Goal: Information Seeking & Learning: Learn about a topic

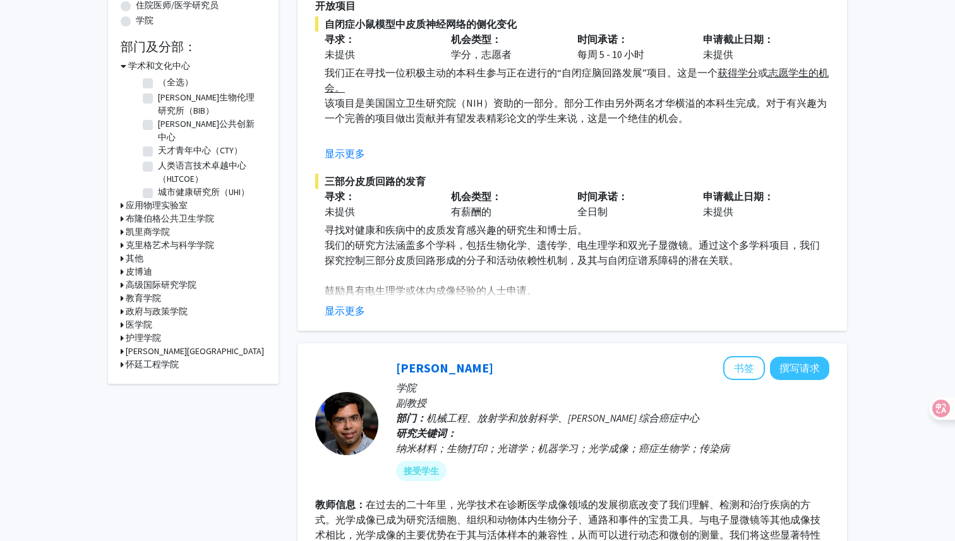
scroll to position [187, 0]
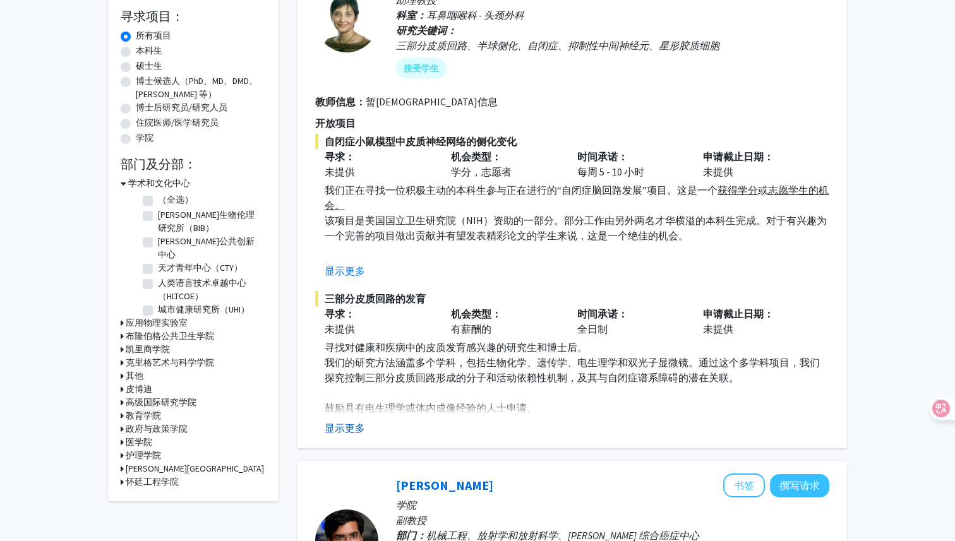
click at [343, 424] on font "显示更多" at bounding box center [345, 428] width 40 height 13
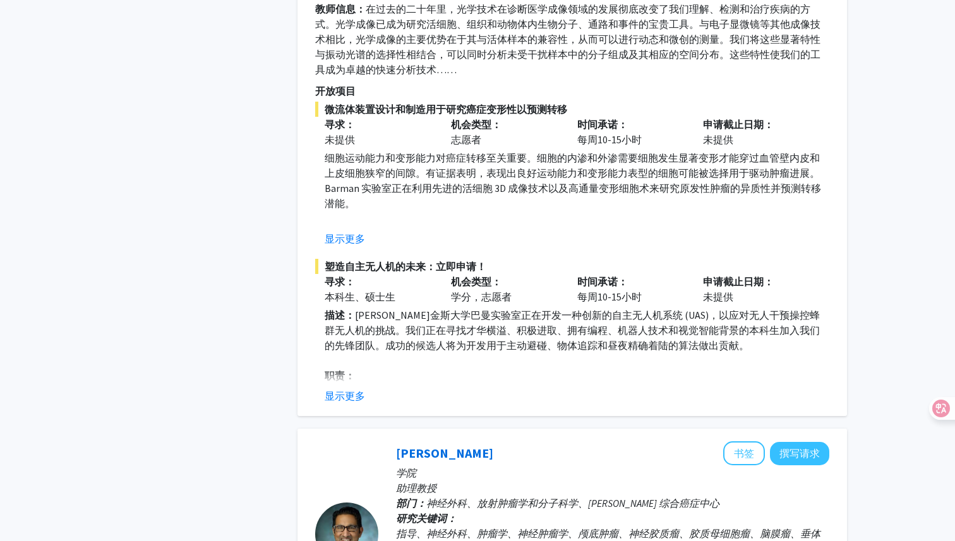
scroll to position [0, 0]
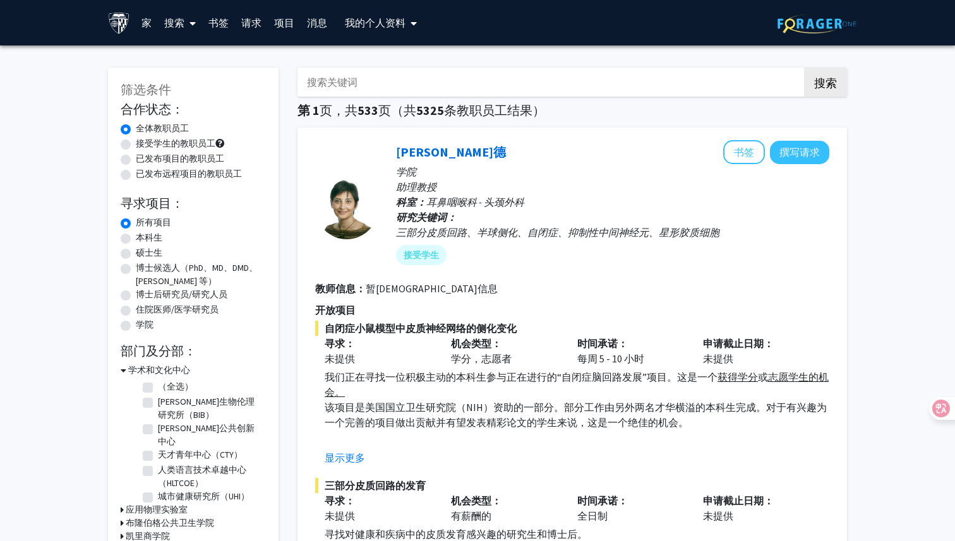
click at [133, 237] on div "本科生" at bounding box center [193, 238] width 145 height 15
click at [136, 237] on label "本科生" at bounding box center [149, 237] width 27 height 13
click at [136, 237] on input "本科生" at bounding box center [140, 235] width 8 height 8
radio input "true"
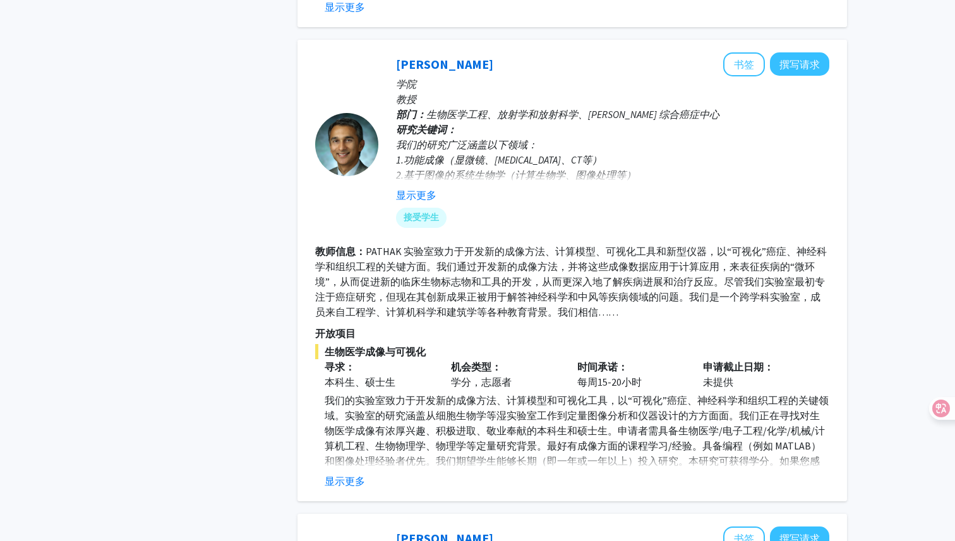
scroll to position [1394, 0]
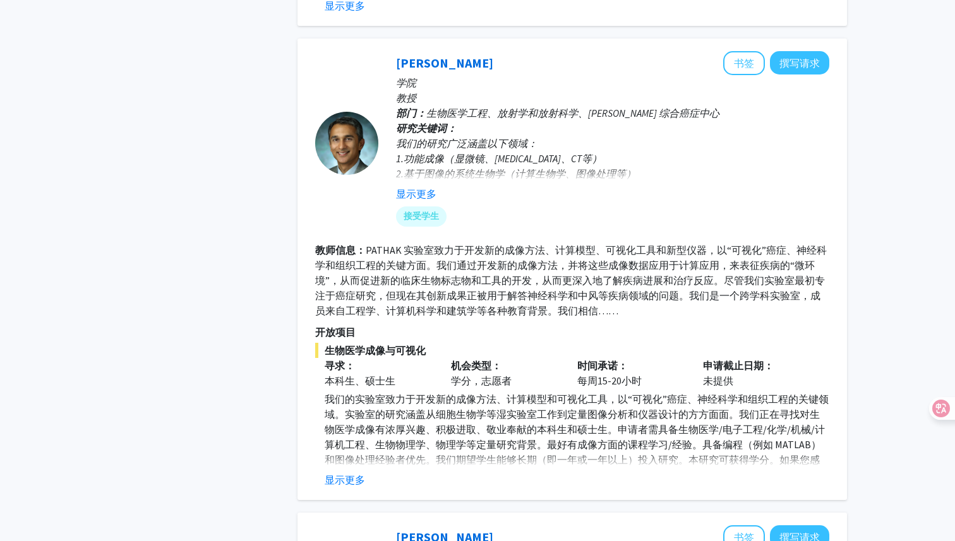
click at [477, 171] on font "2.基于图像的系统生物学（计算生物学、图像处理等）" at bounding box center [516, 173] width 240 height 13
click at [422, 193] on font "显示更多" at bounding box center [416, 194] width 40 height 13
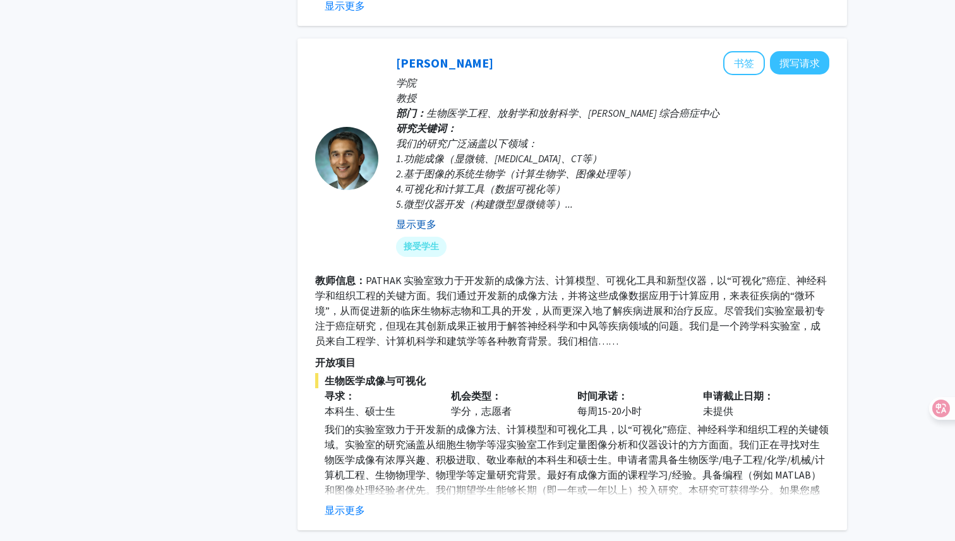
scroll to position [1519, 0]
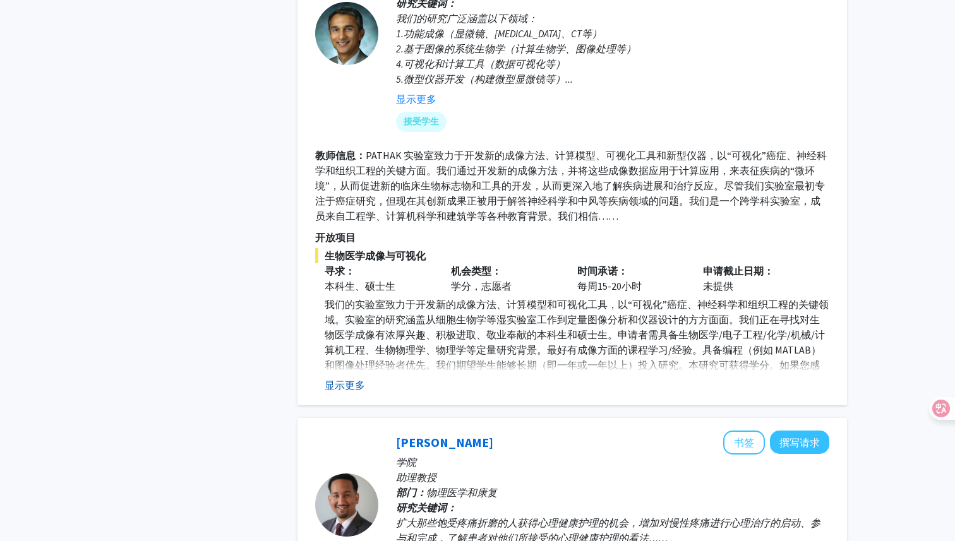
click at [342, 386] on font "显示更多" at bounding box center [345, 385] width 40 height 13
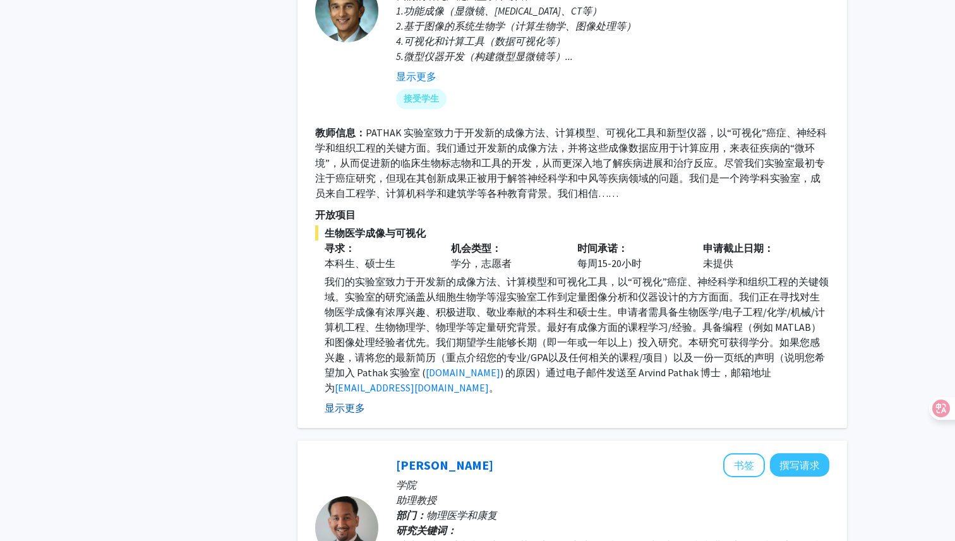
scroll to position [1541, 0]
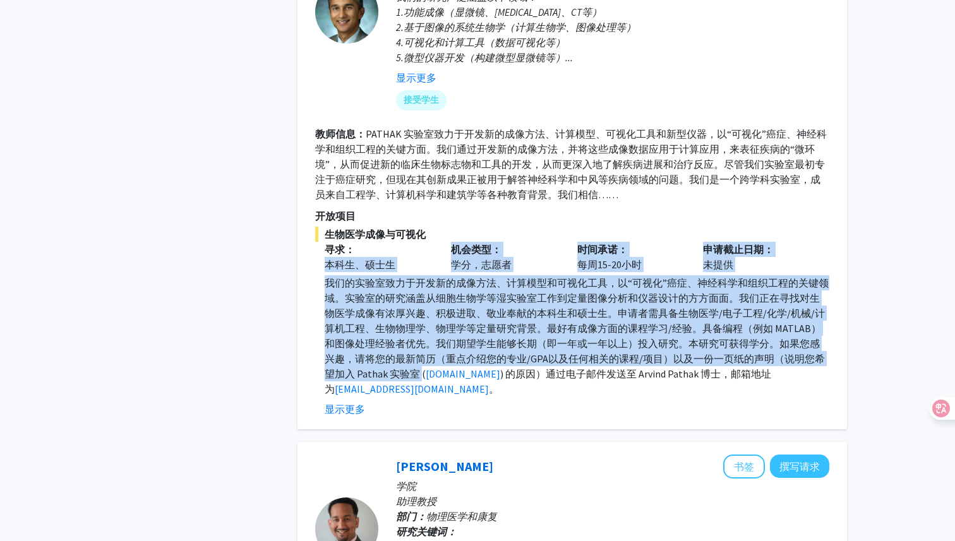
drag, startPoint x: 306, startPoint y: 262, endPoint x: 411, endPoint y: 371, distance: 151.0
click at [412, 371] on div "生物医学成像与可视化 寻求： 本科生、硕士生 机会类型： 学分，志愿者 时间承诺： 每周15-20小时 申请截止日期： 未提供 [DOMAIN_NAME] )…" at bounding box center [572, 322] width 514 height 190
click at [411, 371] on font "我们的实验室致力于开发新的成像方法、计算模型和可视化工具，以“可视化”癌症、神经科学和组织工程的关键领域。实验室的研究涵盖从细胞生物学等湿实验室工作到定量图像…" at bounding box center [577, 329] width 504 height 104
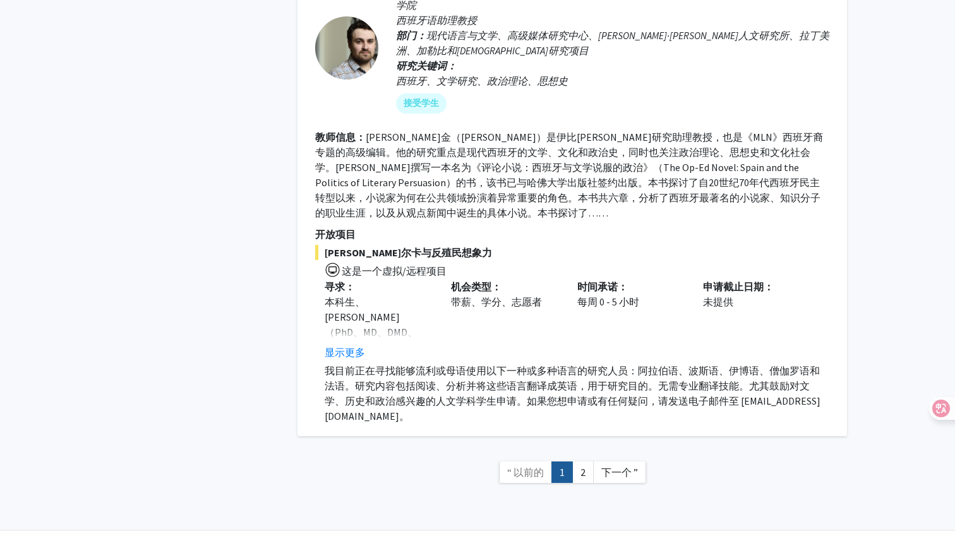
scroll to position [4926, 0]
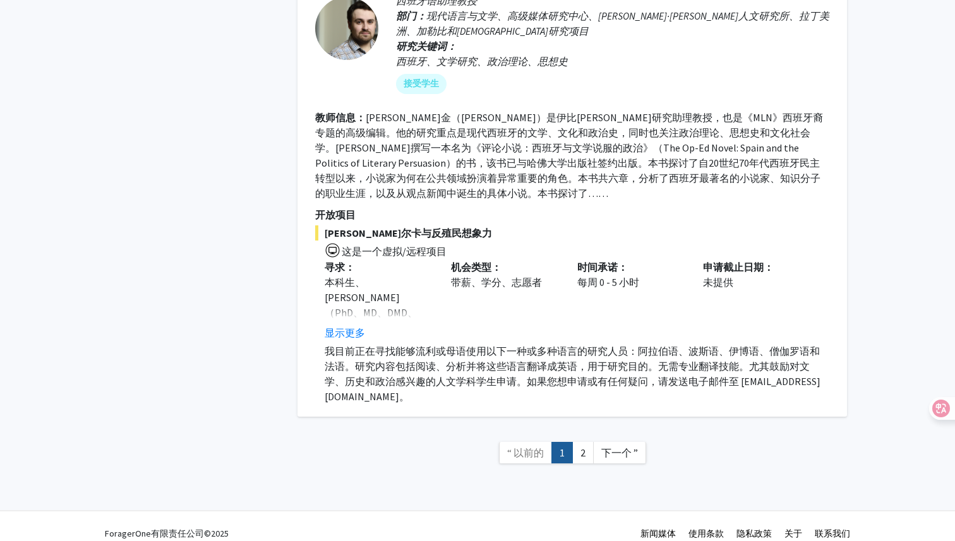
click at [330, 345] on font "我目前正在寻找能够流利或母语使用以下一种或多种语言的研究人员：阿拉伯语、波斯语、伊博语、僧伽罗语和法语。研究内容包括阅读、分析并将这些语言翻译成英语，用于研究…" at bounding box center [573, 374] width 496 height 58
click at [340, 334] on font "显示更多" at bounding box center [345, 332] width 40 height 13
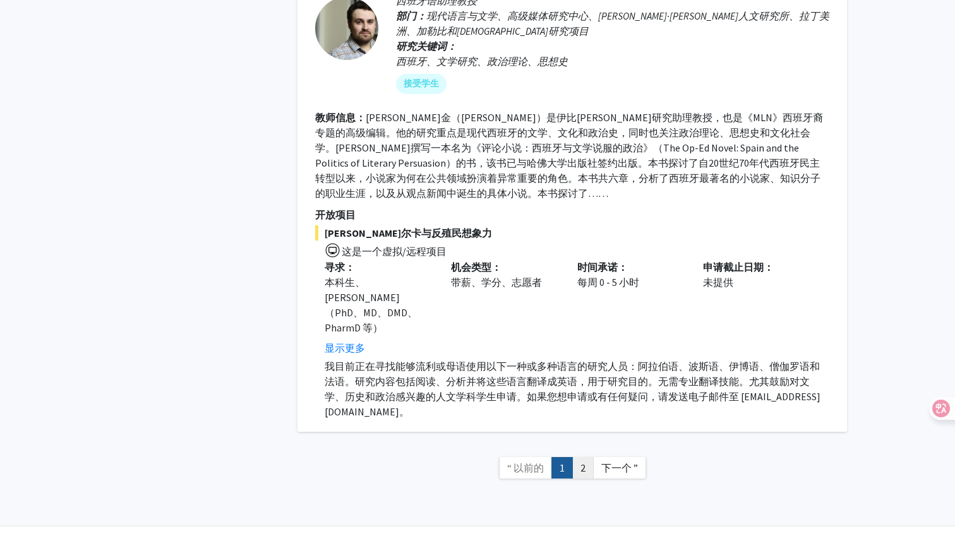
click at [582, 462] on font "2" at bounding box center [582, 468] width 5 height 13
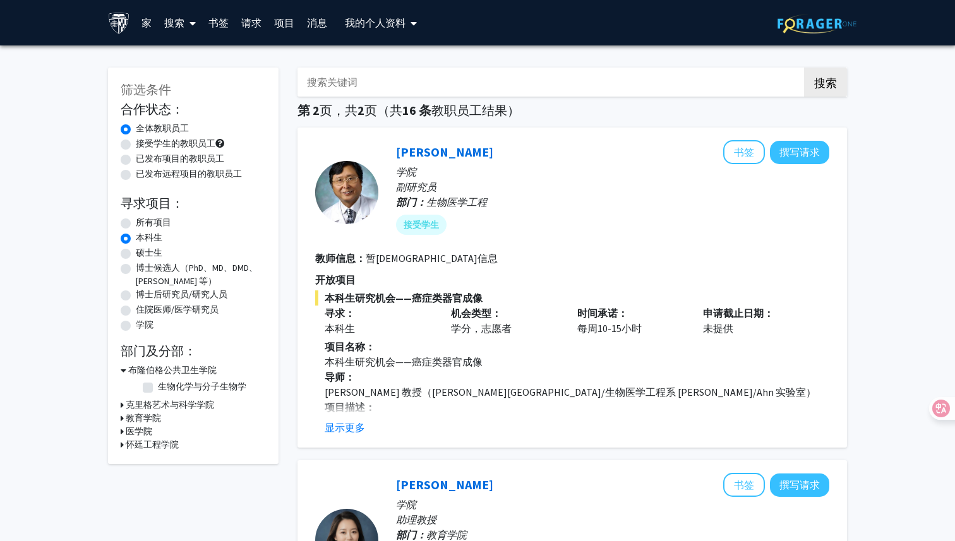
scroll to position [30, 0]
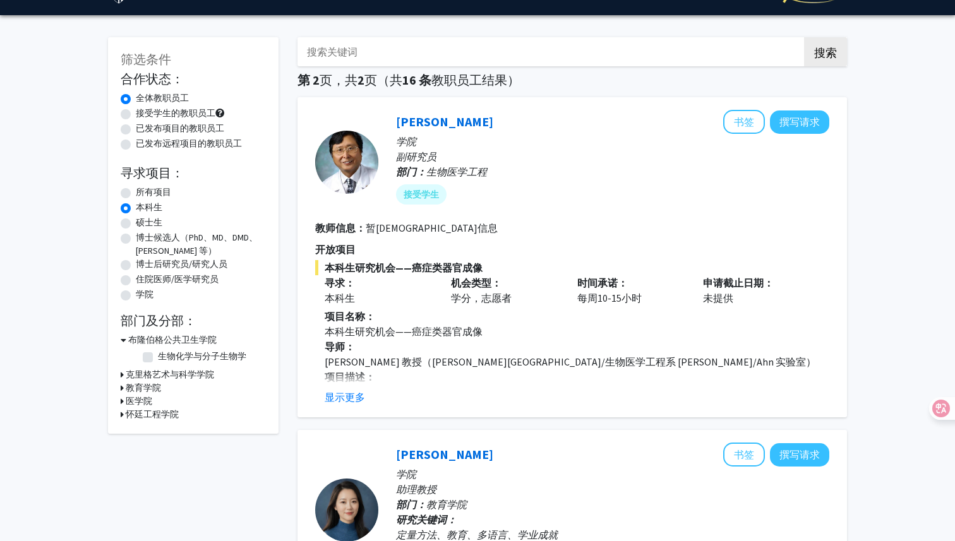
click at [373, 380] on font "项目描述：" at bounding box center [350, 377] width 51 height 13
click at [359, 382] on font "项目描述：" at bounding box center [350, 377] width 51 height 13
click at [351, 388] on fg-read-more "项目名称： 本科生研究机会——癌症类器官成像 导师： [PERSON_NAME] 教授（[PERSON_NAME][GEOGRAPHIC_DATA]/生物医学…" at bounding box center [572, 357] width 514 height 96
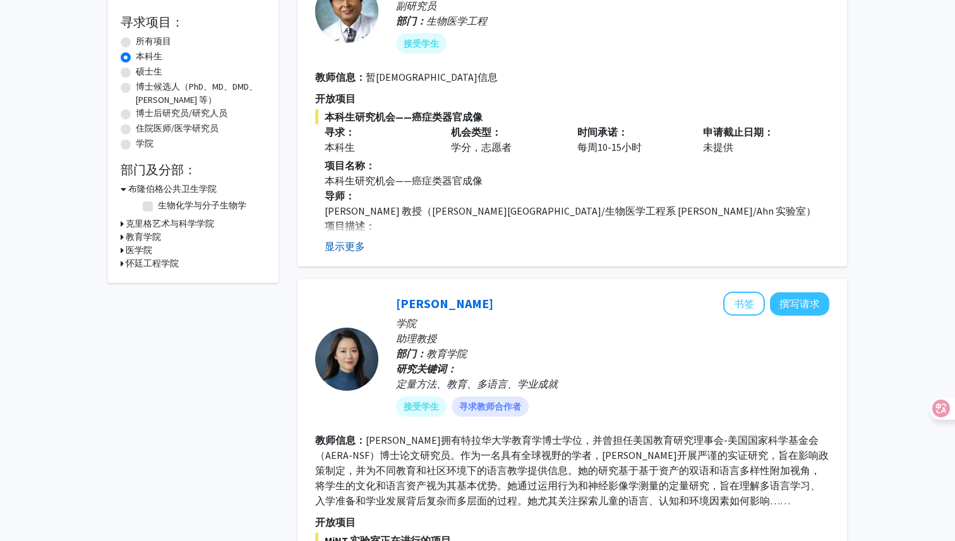
scroll to position [539, 0]
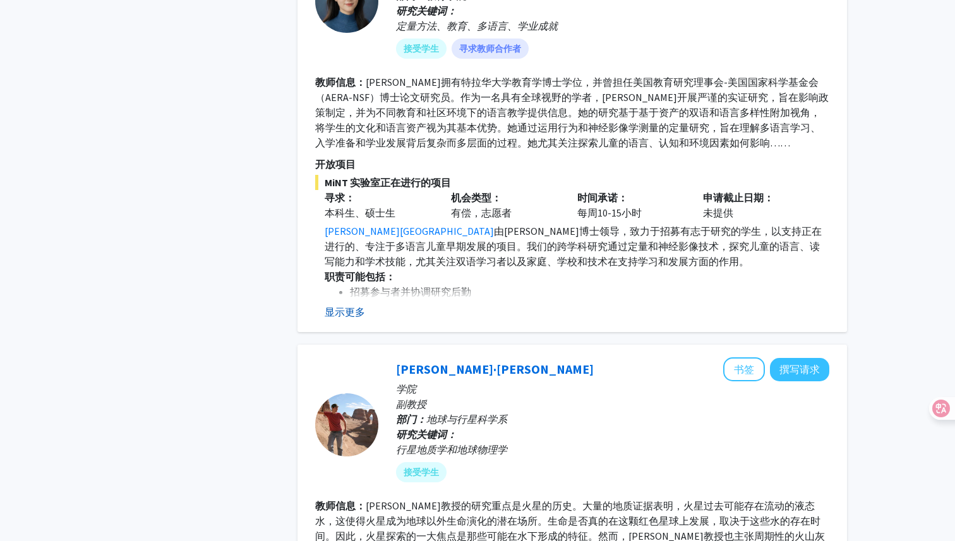
click at [354, 311] on font "显示更多" at bounding box center [345, 312] width 40 height 13
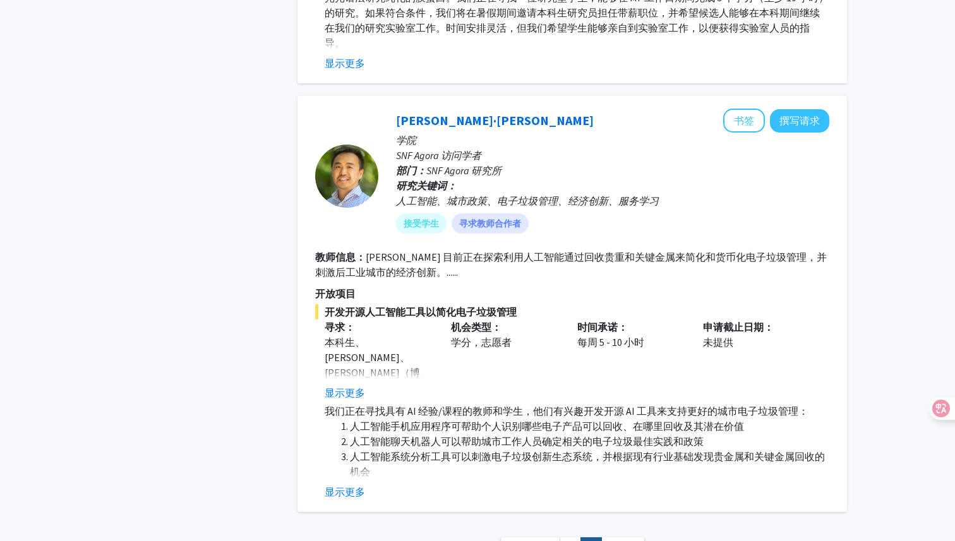
scroll to position [2234, 0]
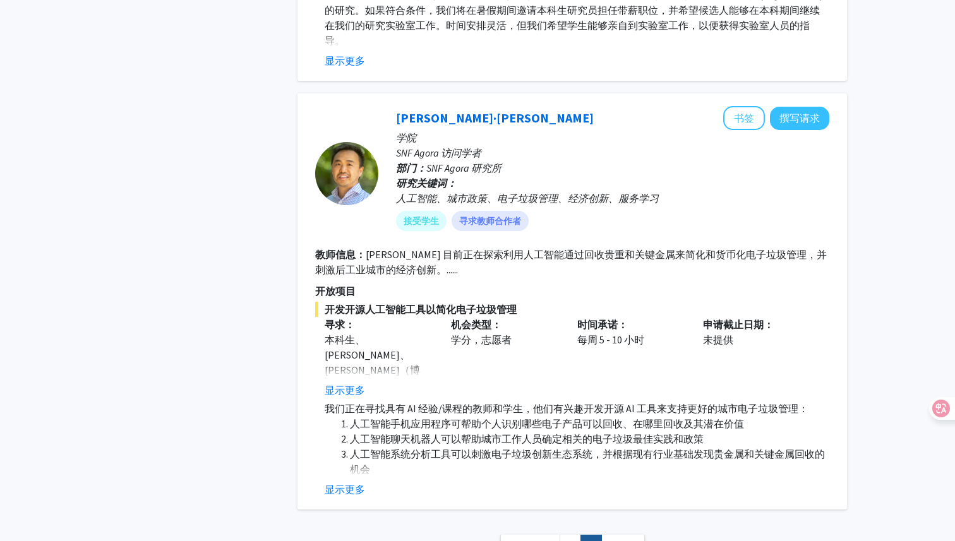
click at [343, 473] on ol "人工智能手机应用程序可帮助个人识别哪些电子产品可以回收、在哪里回收及其潜在价值 人工智能聊天机器人可以帮助城市工作人员确定相关的电子垃圾最佳实践和政策 人工智…" at bounding box center [577, 446] width 505 height 61
click at [343, 479] on fg-read-more "我们正在寻找具有 AI 经验/课程的教师和学生，他们有兴趣开发开源 AI 工具来支持更好的城市电子垃圾管理： 人工智能手机应用程序可帮助个人识别哪些电子产品可…" at bounding box center [572, 449] width 514 height 96
click at [344, 484] on font "显示更多" at bounding box center [345, 489] width 40 height 13
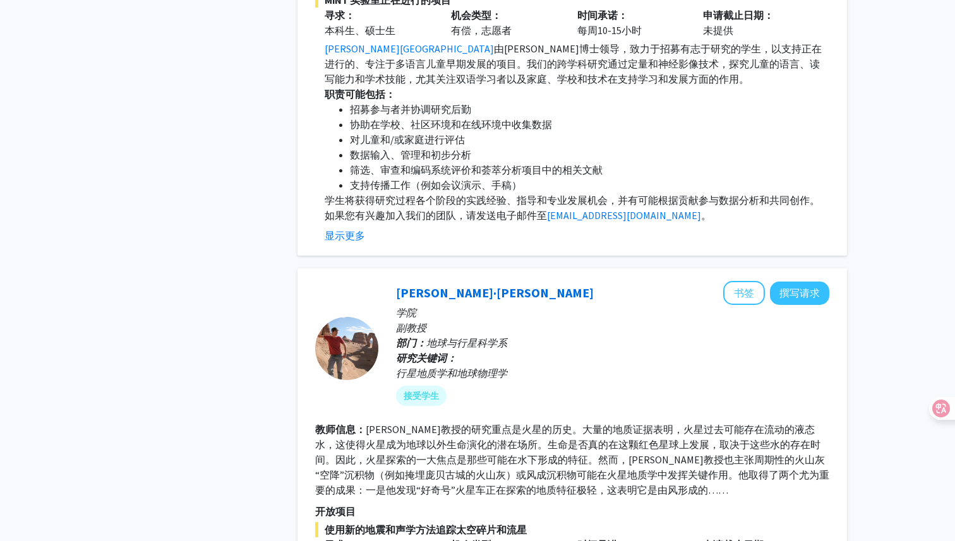
scroll to position [0, 0]
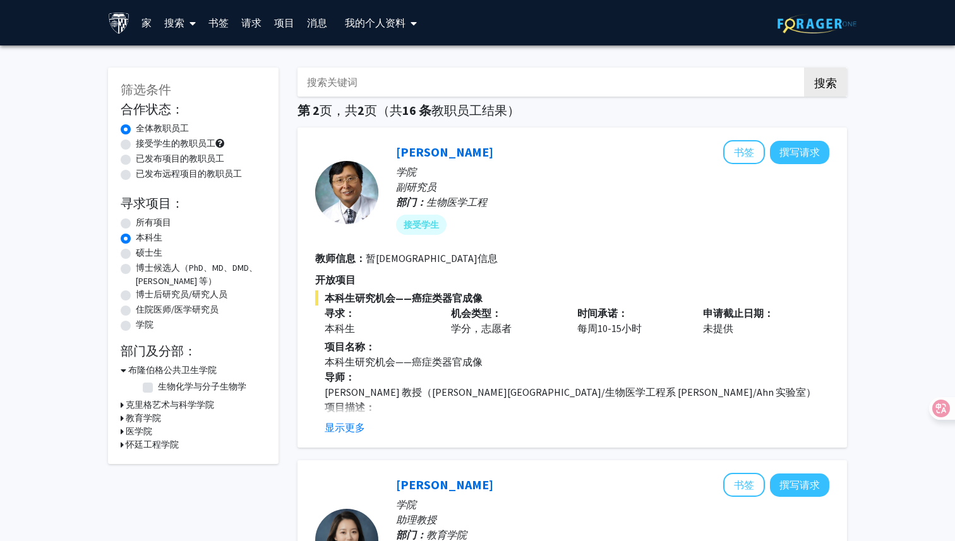
click at [134, 224] on div "所有项目" at bounding box center [193, 223] width 145 height 15
click at [136, 224] on label "所有项目" at bounding box center [153, 222] width 35 height 13
click at [136, 224] on input "所有项目" at bounding box center [140, 220] width 8 height 8
radio input "true"
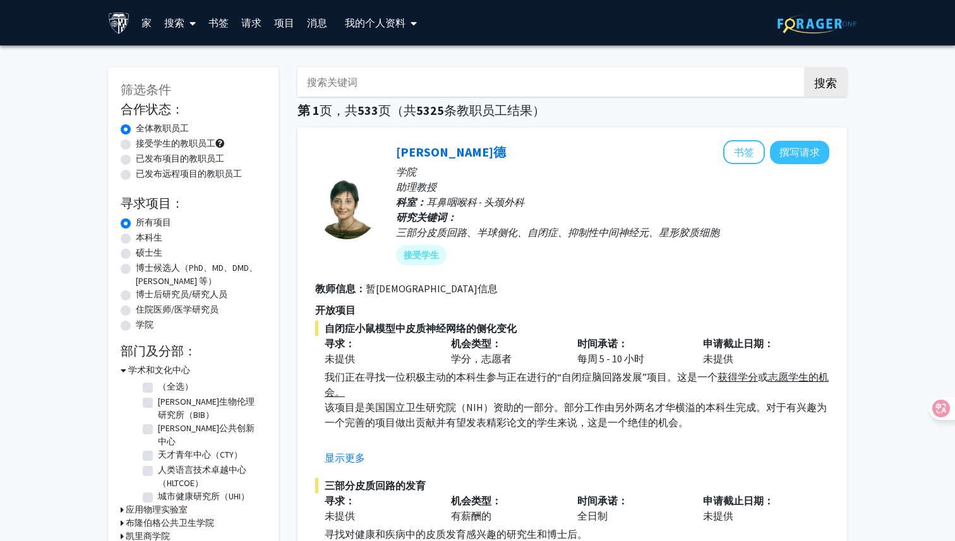
click at [146, 143] on font "接受学生的教职员工" at bounding box center [176, 143] width 80 height 11
click at [144, 143] on input "接受学生的教职员工" at bounding box center [140, 141] width 8 height 8
radio input "true"
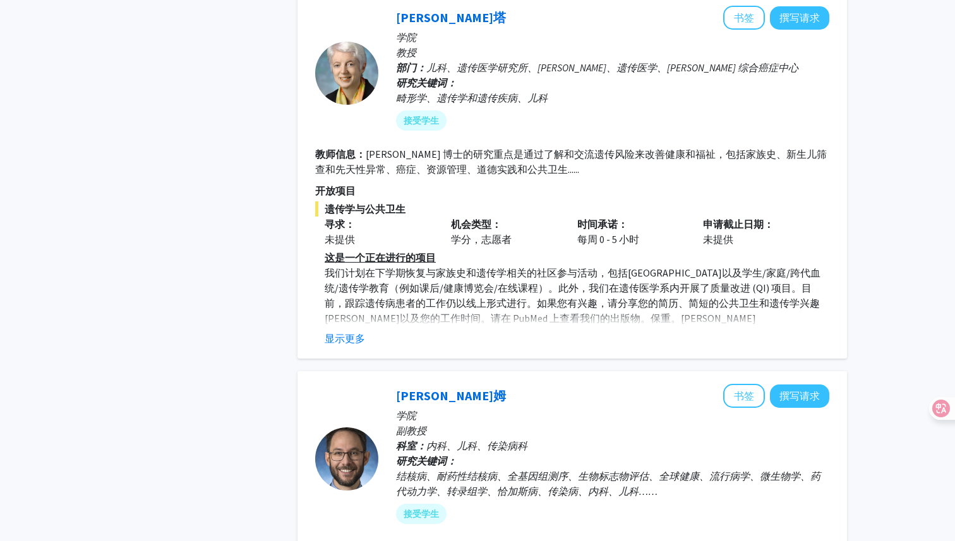
scroll to position [2559, 0]
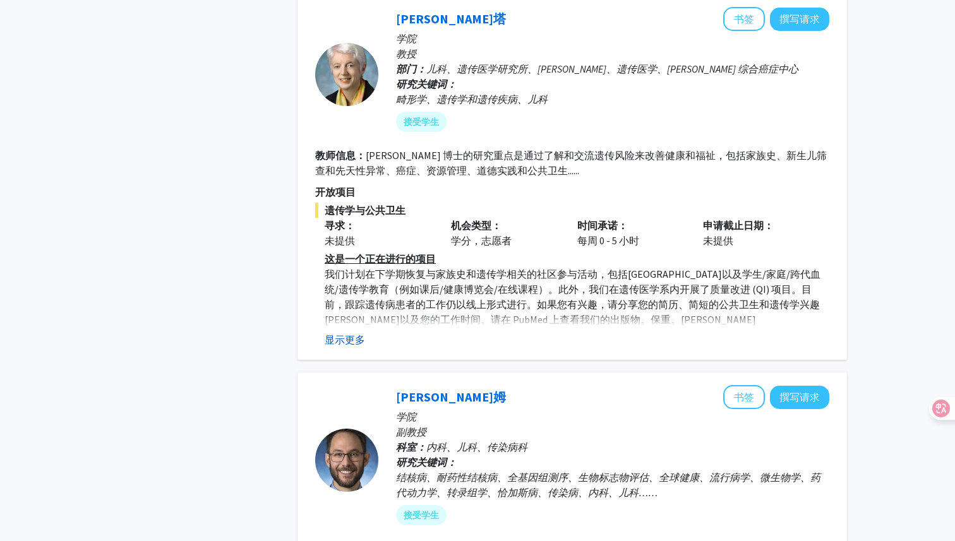
click at [337, 334] on font "显示更多" at bounding box center [345, 339] width 40 height 13
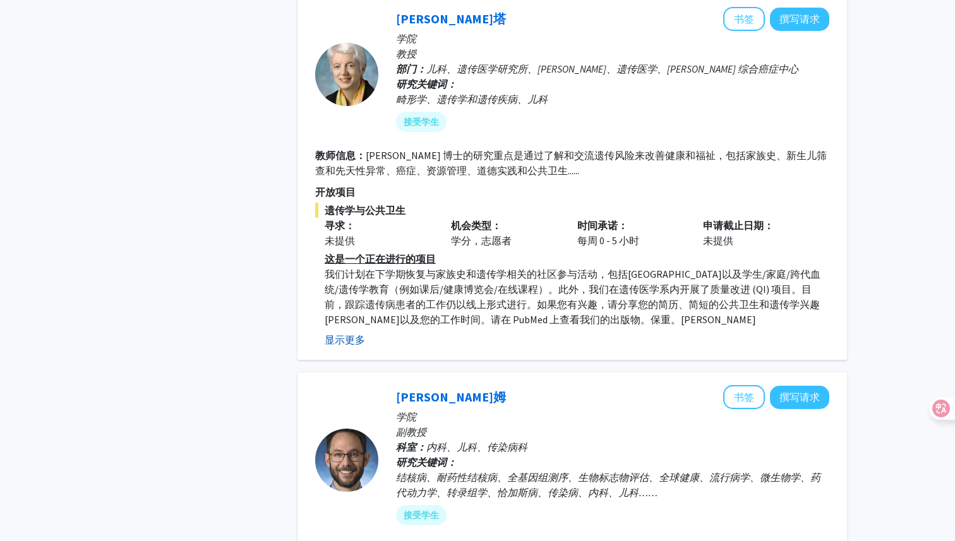
click at [342, 345] on font "显示更多" at bounding box center [345, 339] width 40 height 13
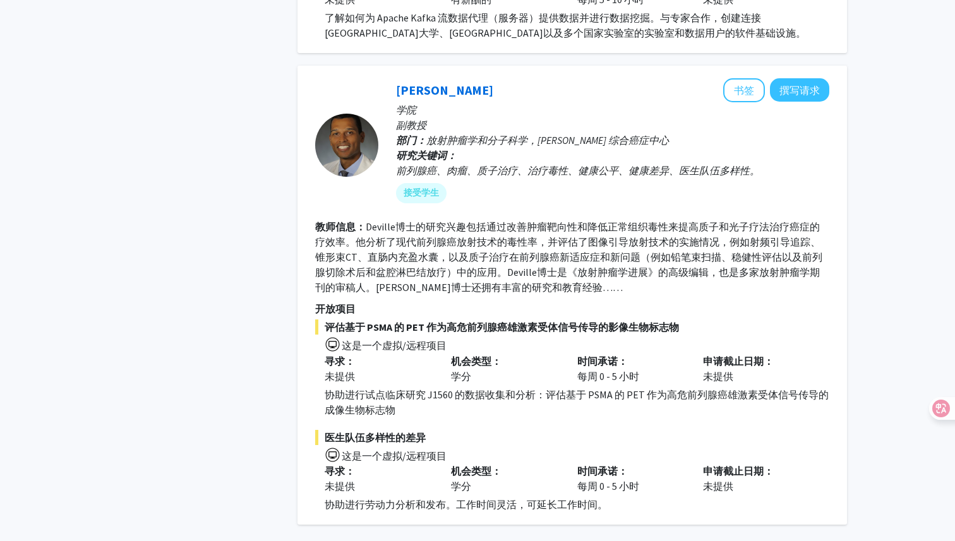
scroll to position [5361, 0]
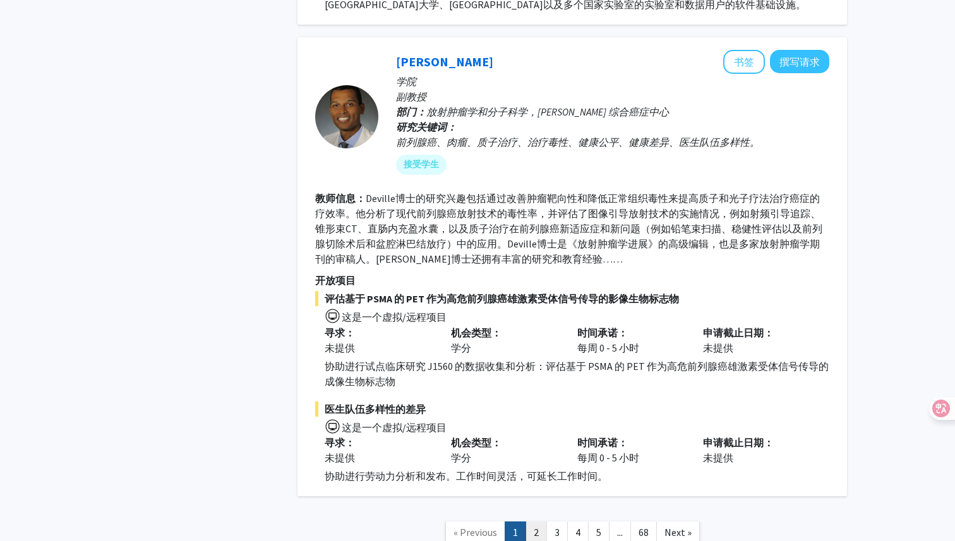
click at [536, 522] on link "2" at bounding box center [535, 533] width 21 height 22
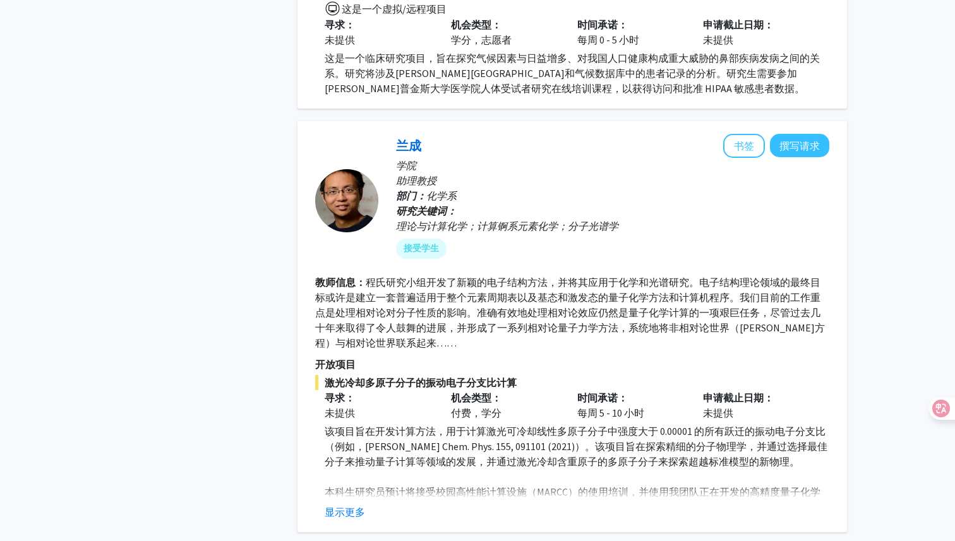
scroll to position [2993, 0]
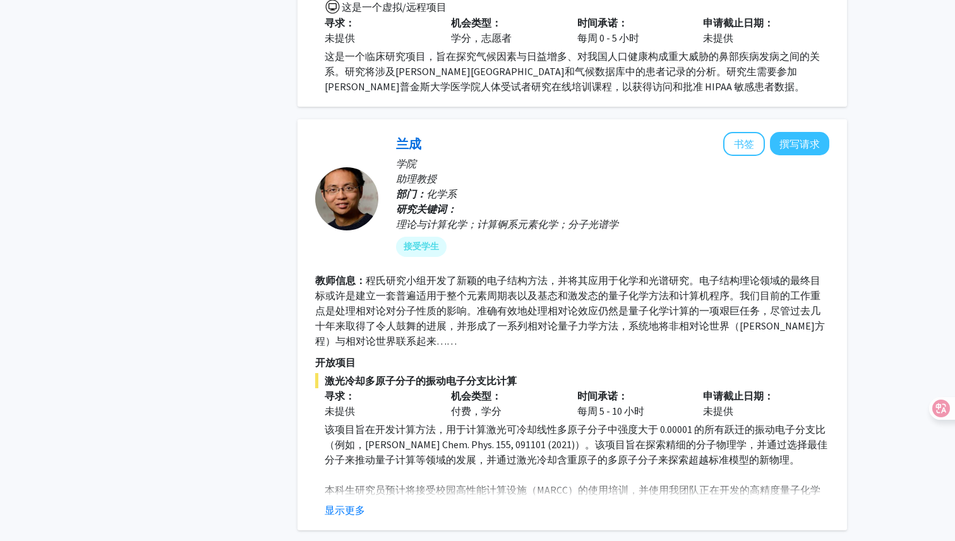
click at [372, 503] on div "显示更多" at bounding box center [577, 510] width 505 height 15
click at [361, 504] on font "显示更多" at bounding box center [345, 510] width 40 height 13
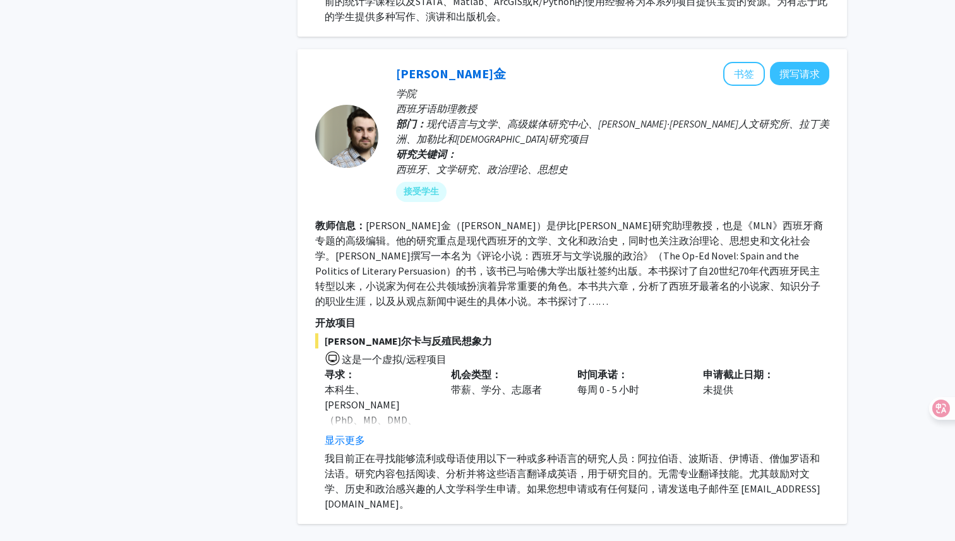
scroll to position [4003, 0]
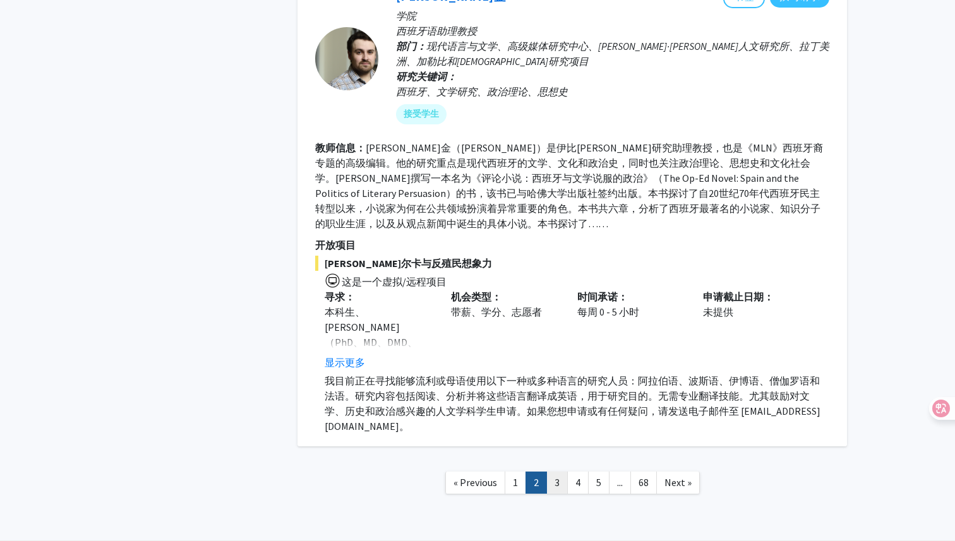
click at [551, 472] on link "3" at bounding box center [556, 483] width 21 height 22
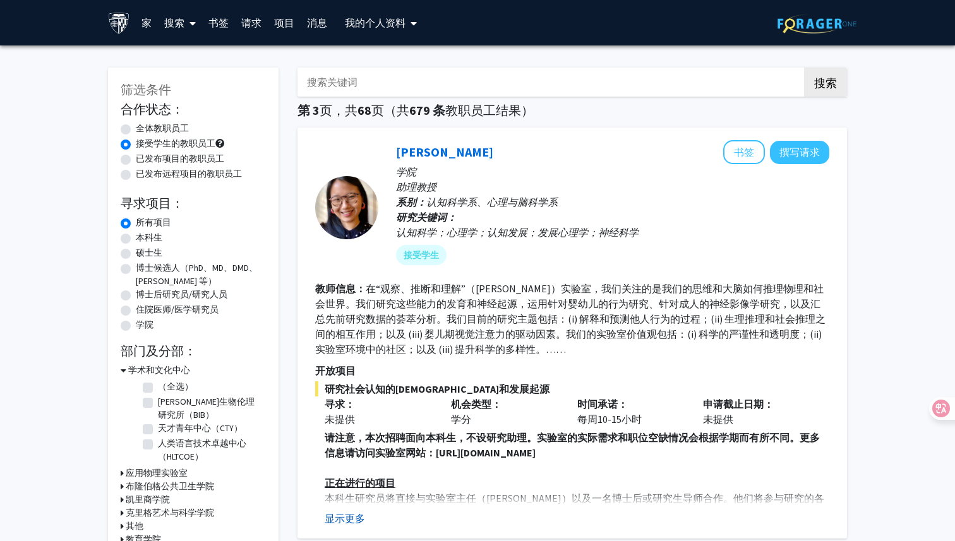
click at [357, 519] on font "显示更多" at bounding box center [345, 518] width 40 height 13
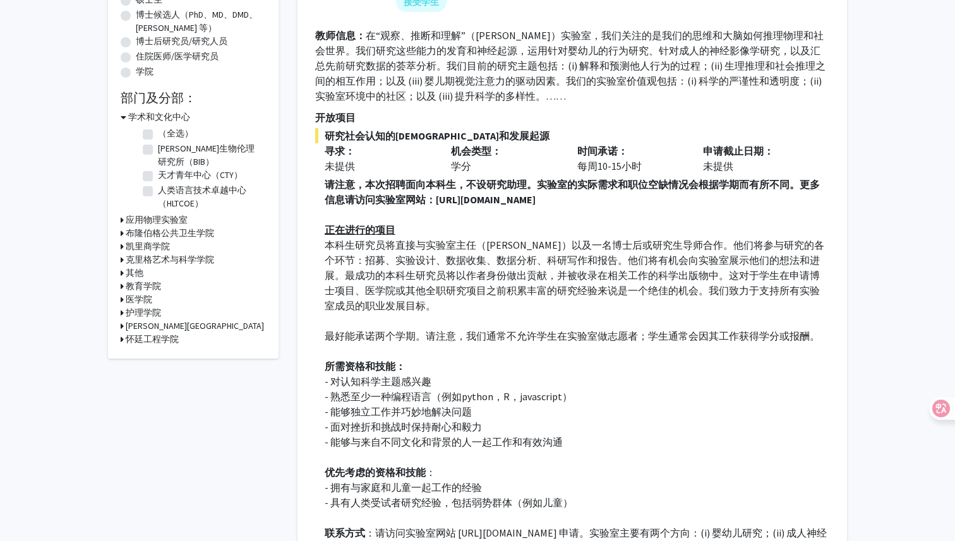
scroll to position [393, 0]
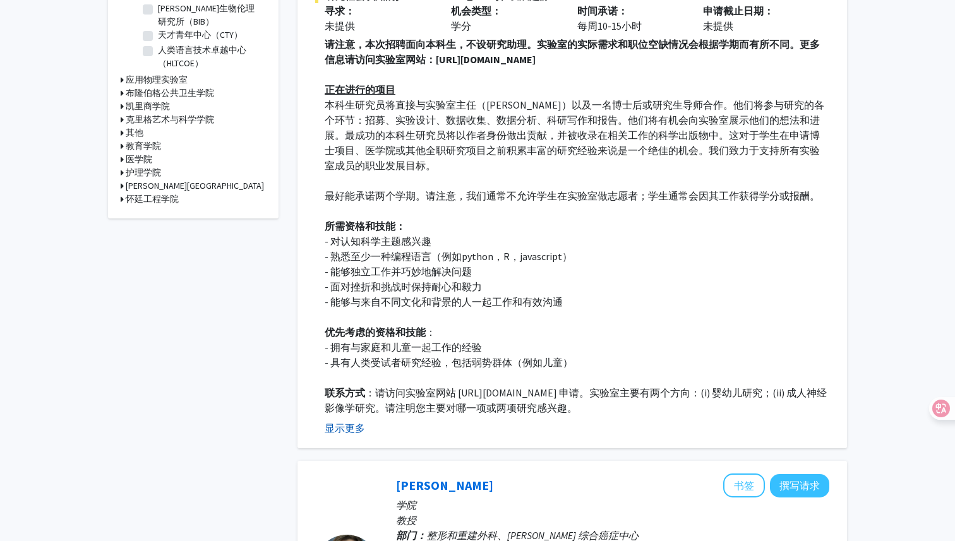
click at [352, 428] on font "显示更多" at bounding box center [345, 428] width 40 height 13
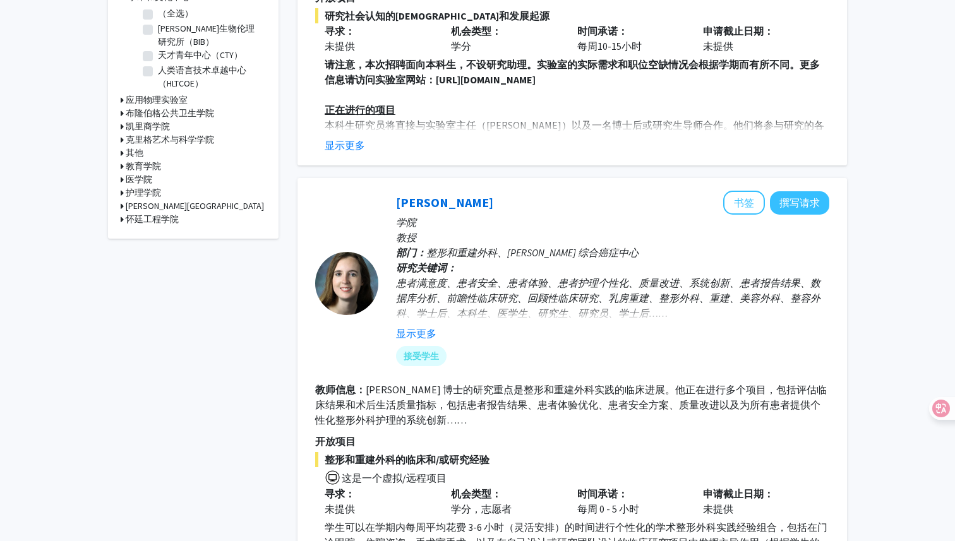
scroll to position [227, 0]
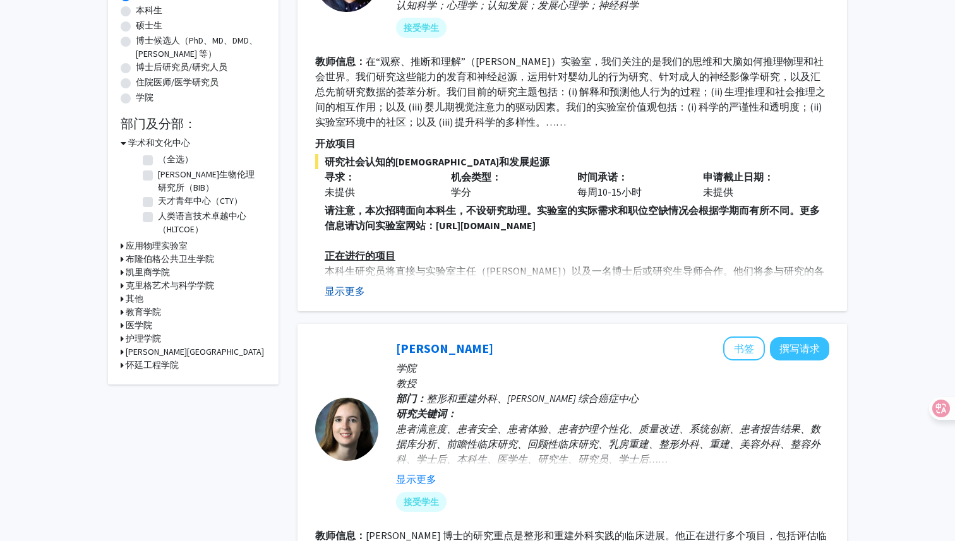
click at [354, 294] on font "显示更多" at bounding box center [345, 291] width 40 height 13
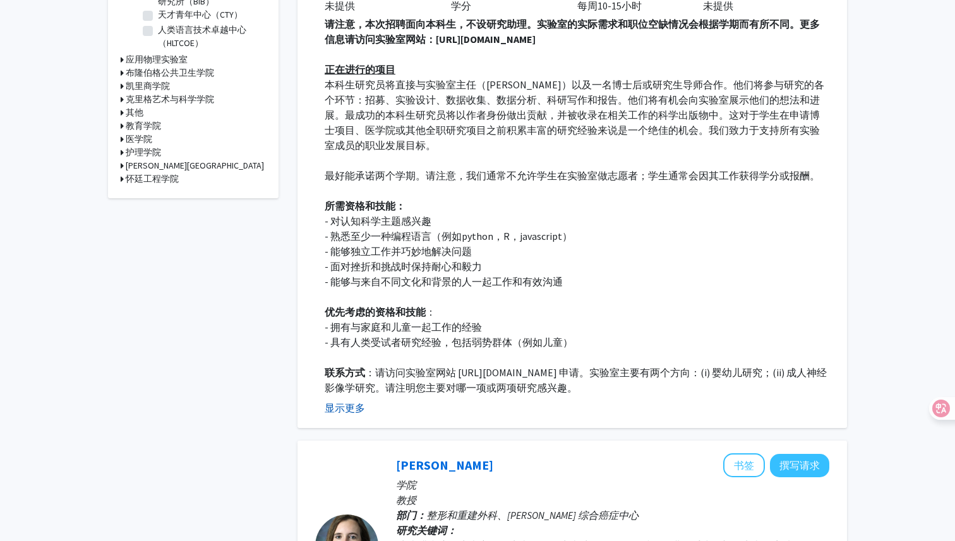
scroll to position [482, 0]
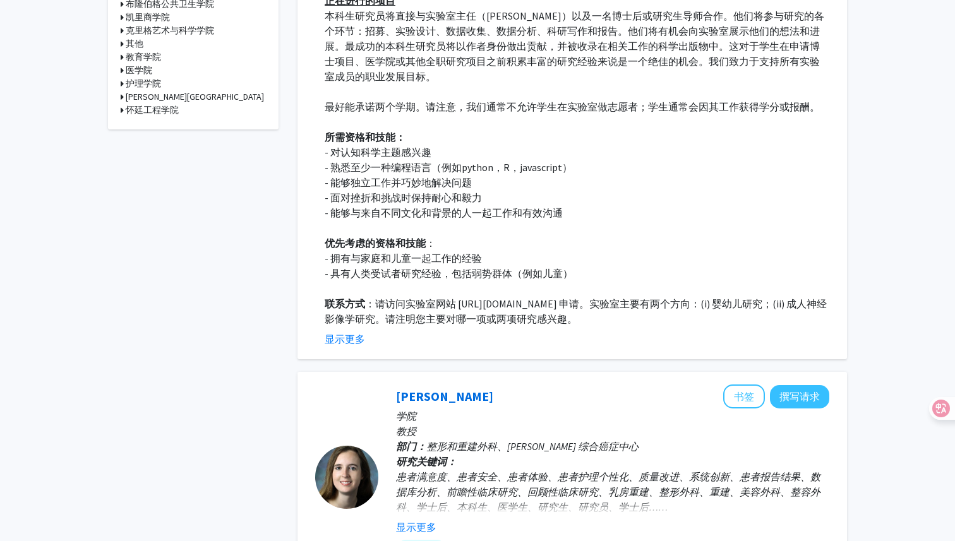
drag, startPoint x: 458, startPoint y: 303, endPoint x: 683, endPoint y: 301, distance: 225.5
click at [589, 301] on font "：请访问实验室网站 [URL][DOMAIN_NAME] 申请。" at bounding box center [477, 303] width 224 height 13
copy font "[URL][DOMAIN_NAME]"
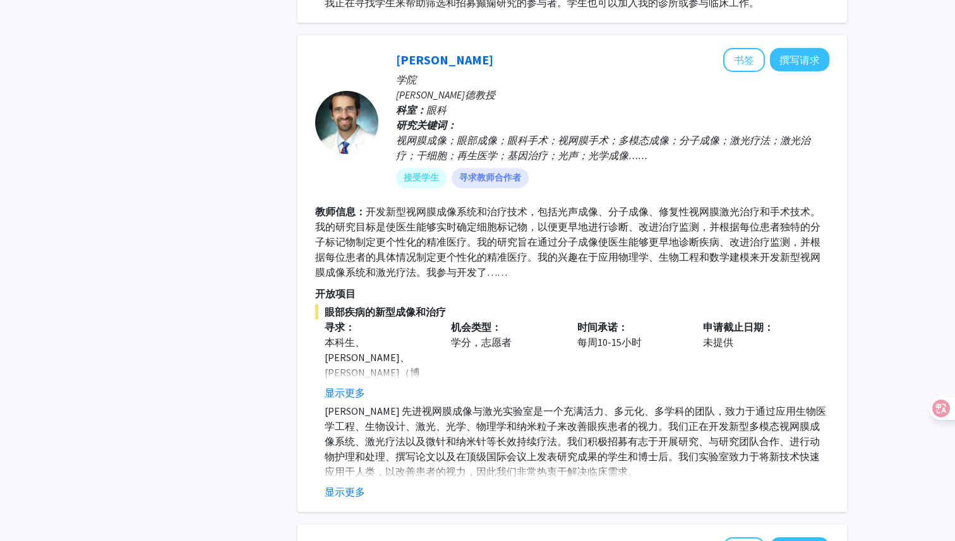
scroll to position [1605, 0]
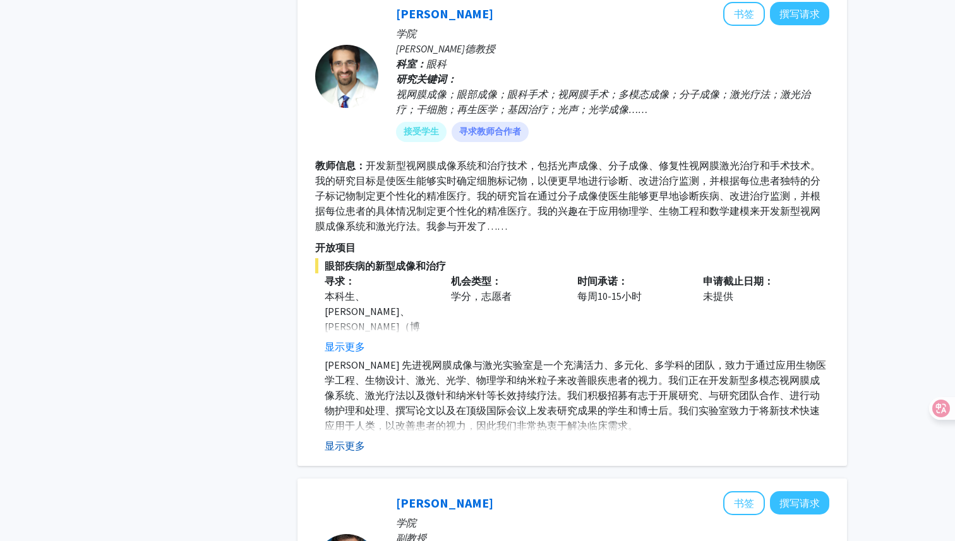
click at [342, 444] on font "显示更多" at bounding box center [345, 446] width 40 height 13
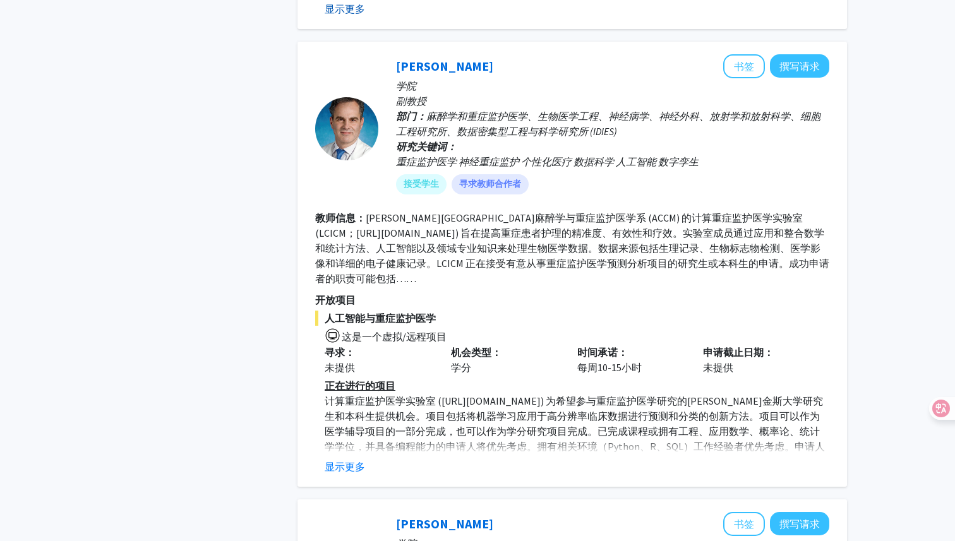
scroll to position [2092, 0]
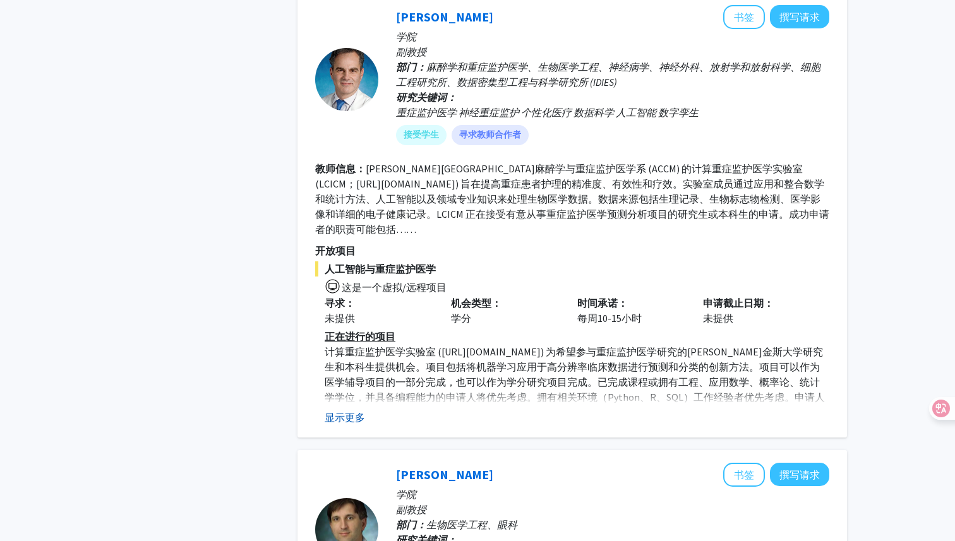
click at [357, 416] on font "显示更多" at bounding box center [345, 417] width 40 height 13
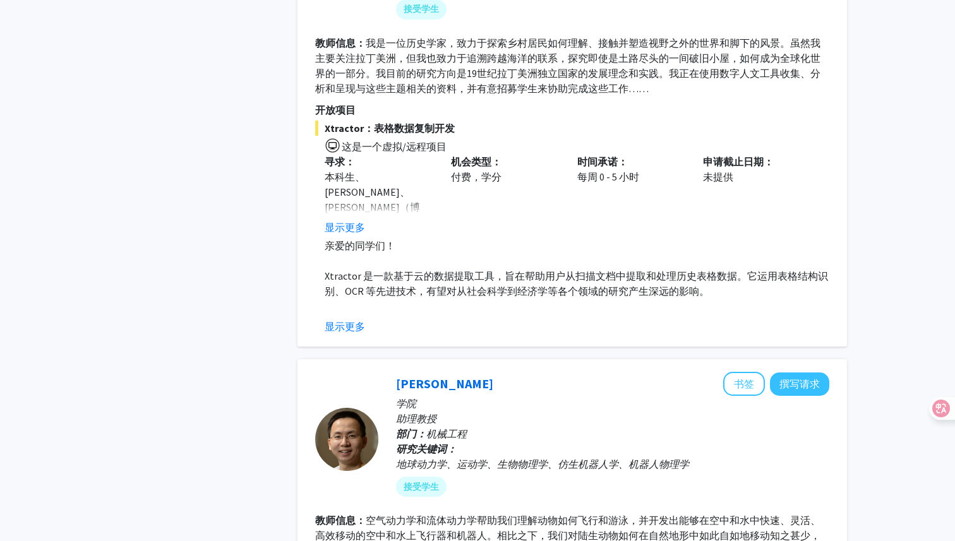
scroll to position [3202, 0]
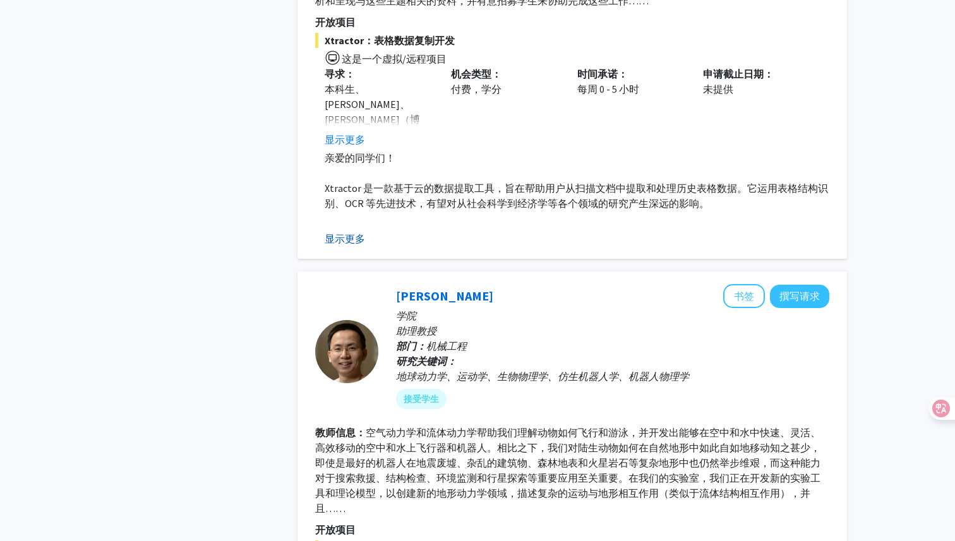
click at [336, 237] on font "显示更多" at bounding box center [345, 238] width 40 height 13
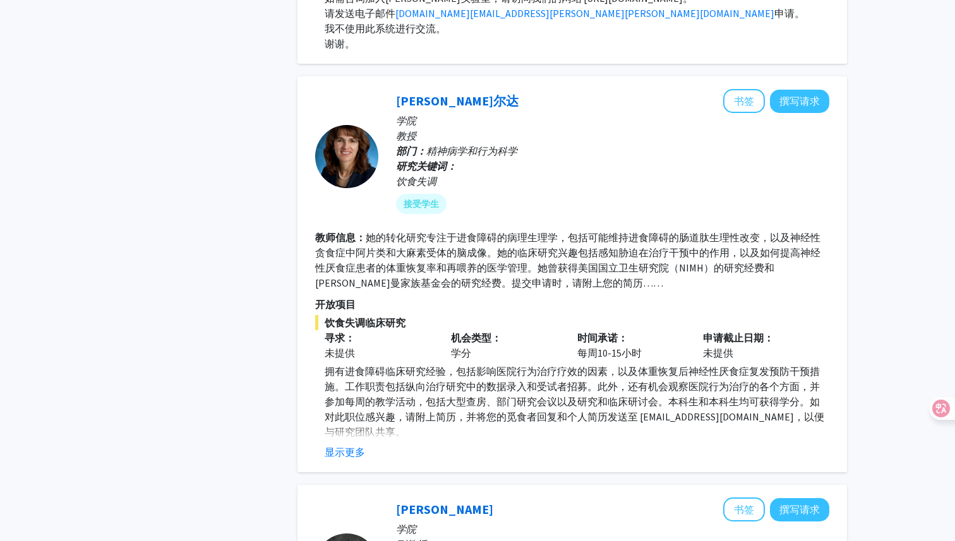
scroll to position [4191, 0]
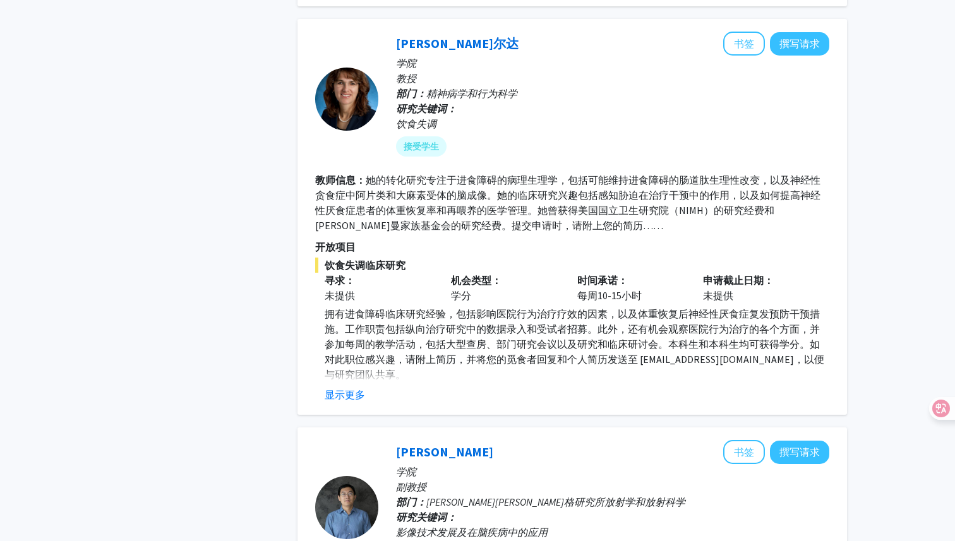
click at [338, 387] on div "[PERSON_NAME]尔达 书签 撰写请求 学院 教授 部门： 精神病学和行为科学 研究关键词： 饮食失调 接受学生 教师信息： 她的转化研究专注于进食障…" at bounding box center [571, 217] width 549 height 396
click at [338, 388] on font "显示更多" at bounding box center [345, 394] width 40 height 13
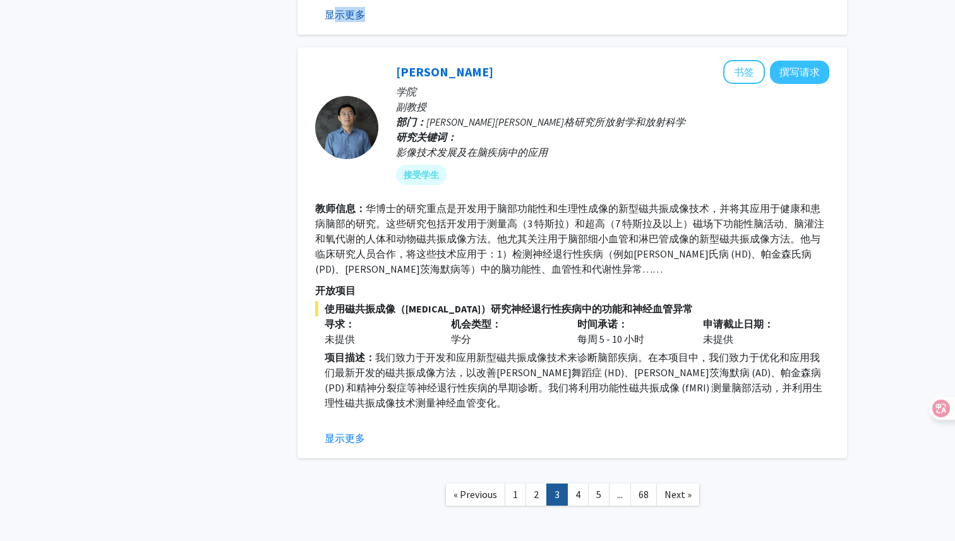
scroll to position [4614, 0]
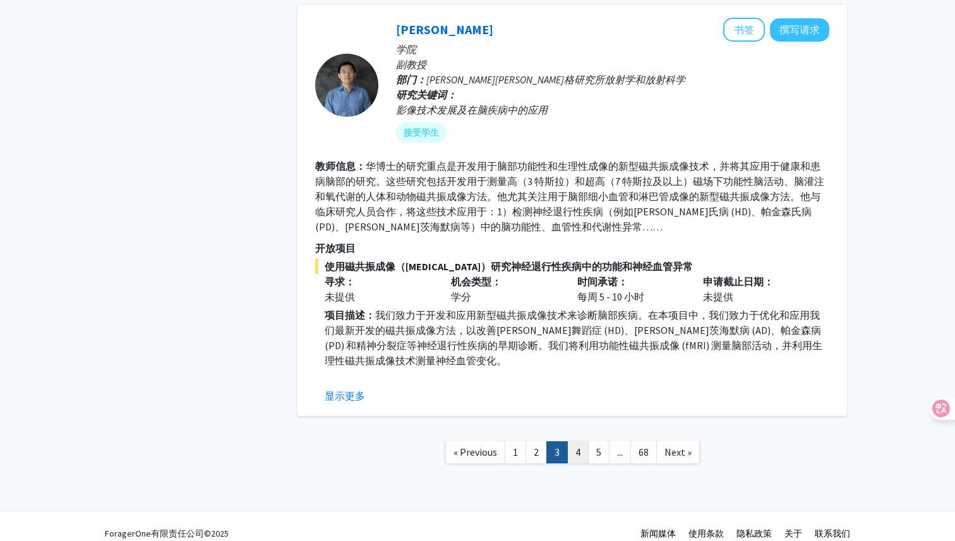
click at [579, 441] on link "4" at bounding box center [577, 452] width 21 height 22
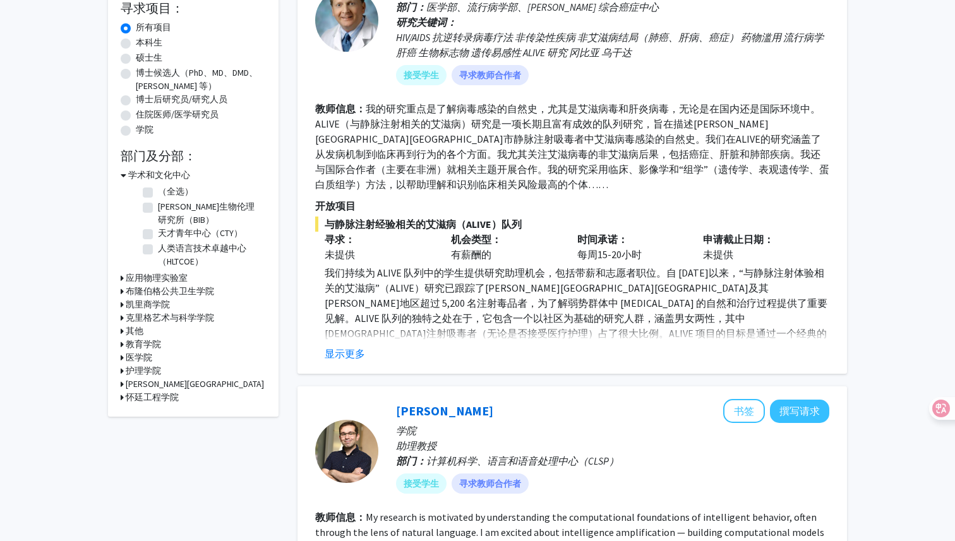
scroll to position [276, 0]
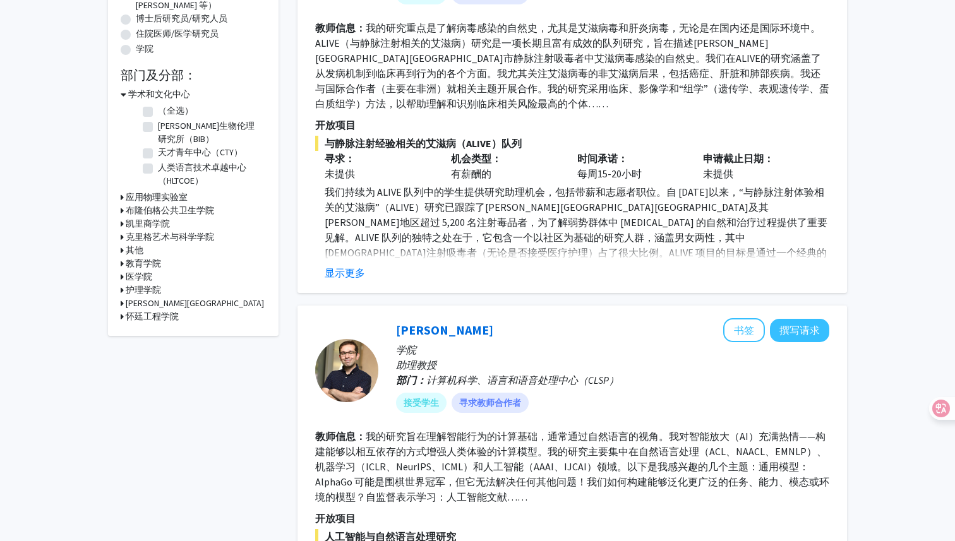
click at [327, 254] on font "队列的独特之处在于，它包含一个以社区为基础的研究人群，涵盖男女两性，其中[DEMOGRAPHIC_DATA]注射吸毒者（无论是否接受医疗护理）占了很大比例。A…" at bounding box center [576, 275] width 502 height 88
click at [338, 267] on font "显示更多" at bounding box center [345, 272] width 40 height 13
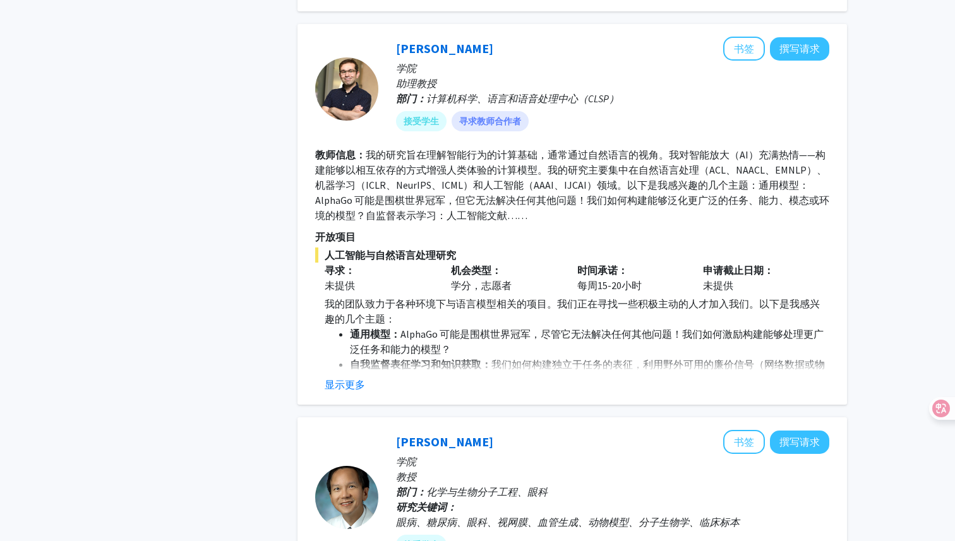
scroll to position [664, 0]
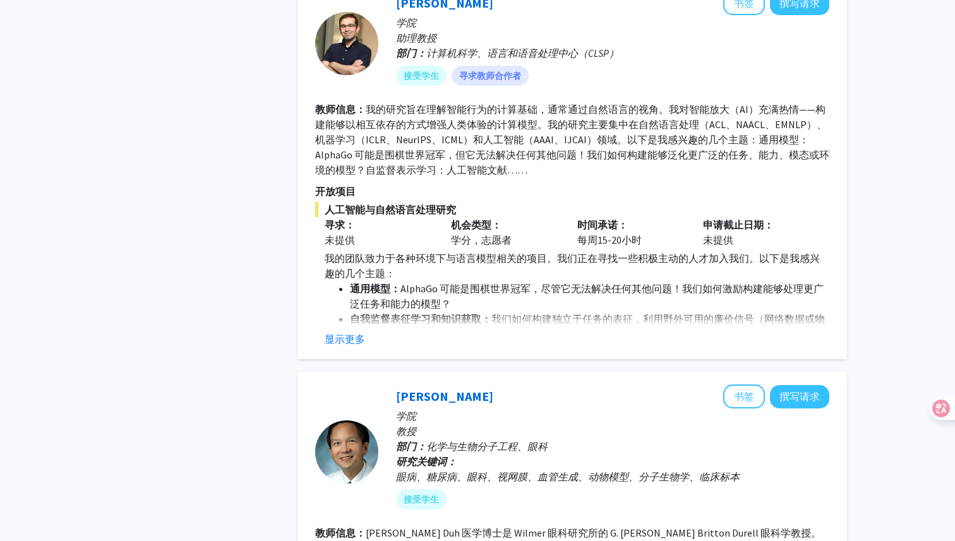
click at [343, 314] on fg-read-more "我的团队致力于各种环境下与语言模型相关的项目。我们正在寻找一些积极主动的人才加入我们。以下是我感兴趣的几个主题： 通用模型： AlphaGo 可能是围棋世界冠…" at bounding box center [572, 299] width 514 height 96
click at [342, 333] on font "显示更多" at bounding box center [345, 339] width 40 height 13
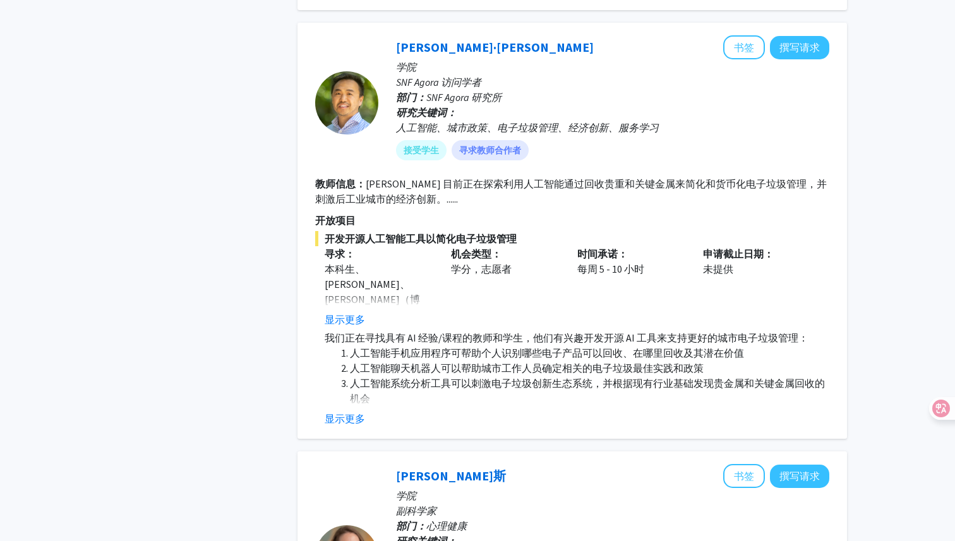
scroll to position [1618, 0]
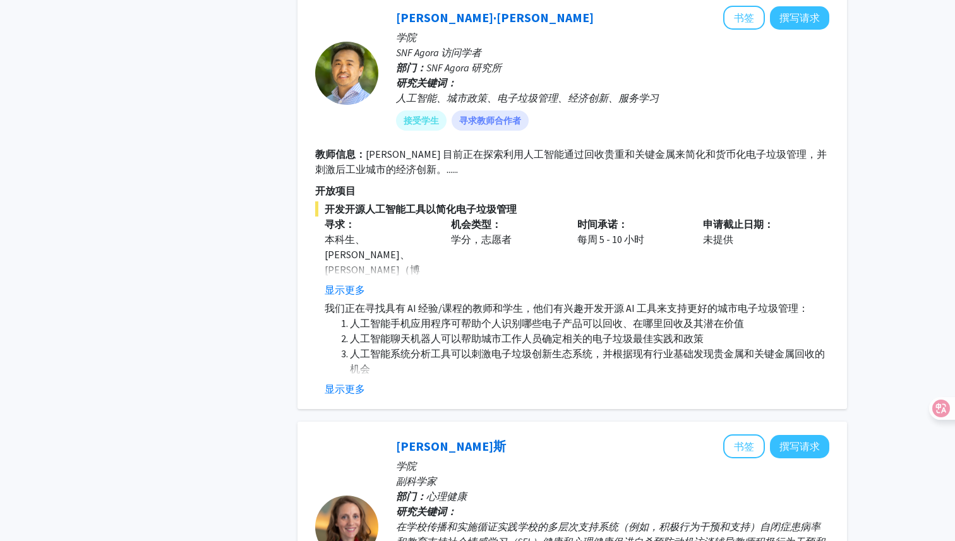
click at [359, 357] on font "人工智能系统分析工具可以刺激电子垃圾创新生态系统，并根据现有行业基础发现贵金属和关键金属回收的机会" at bounding box center [587, 361] width 475 height 28
click at [346, 383] on font "显示更多" at bounding box center [345, 389] width 40 height 13
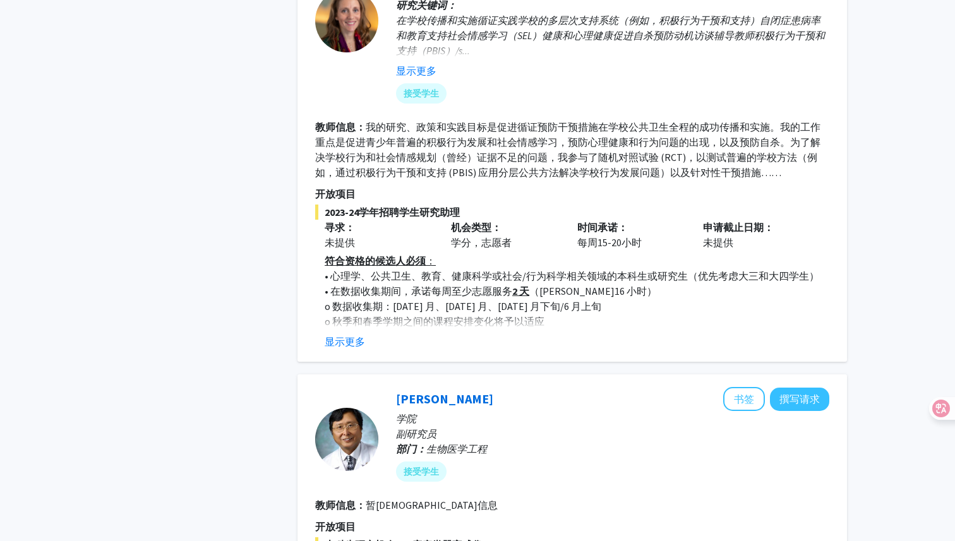
scroll to position [2186, 0]
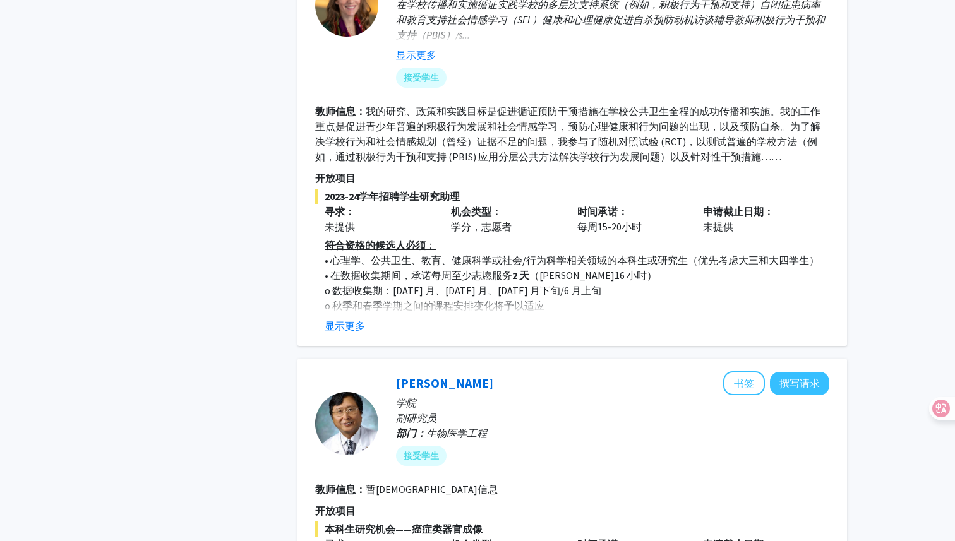
click at [351, 301] on fg-read-more "符合资格的候选人必须 ： • 心理学、公共卫生、教育、健康科学或社会/行为科学相关领域的本科生或研究生（优先考虑大三和大四学生） • 在数据收集期间，承诺每周…" at bounding box center [572, 285] width 514 height 96
click at [351, 320] on font "显示更多" at bounding box center [345, 326] width 40 height 13
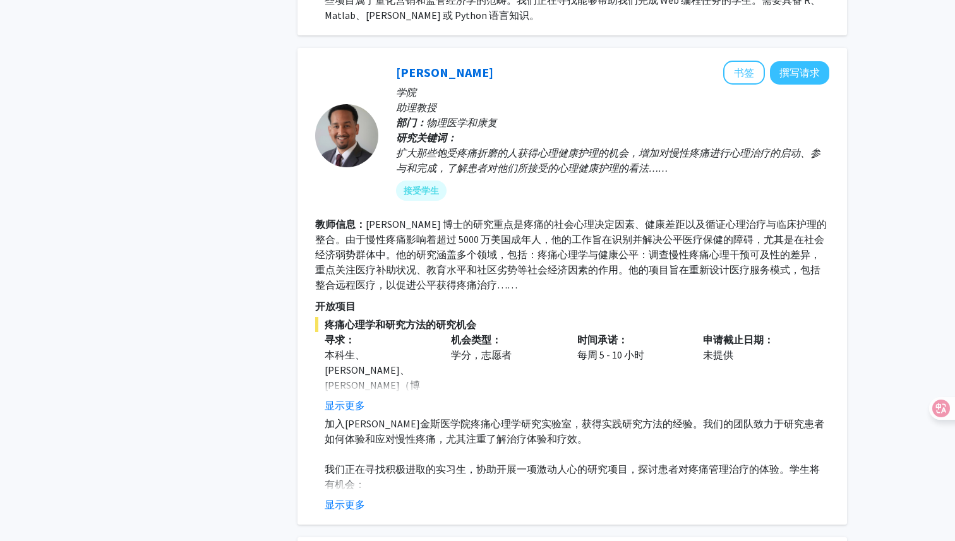
scroll to position [4104, 0]
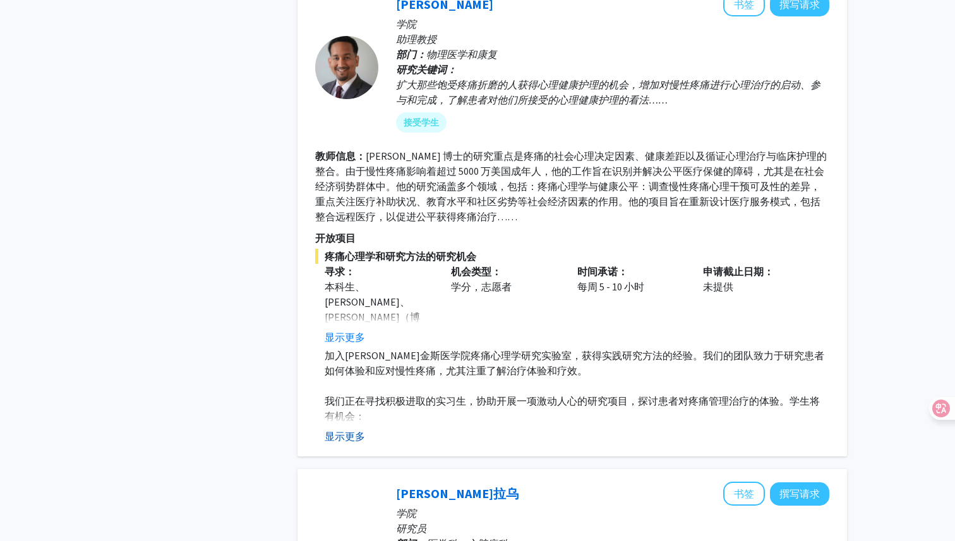
click at [340, 430] on font "显示更多" at bounding box center [345, 436] width 40 height 13
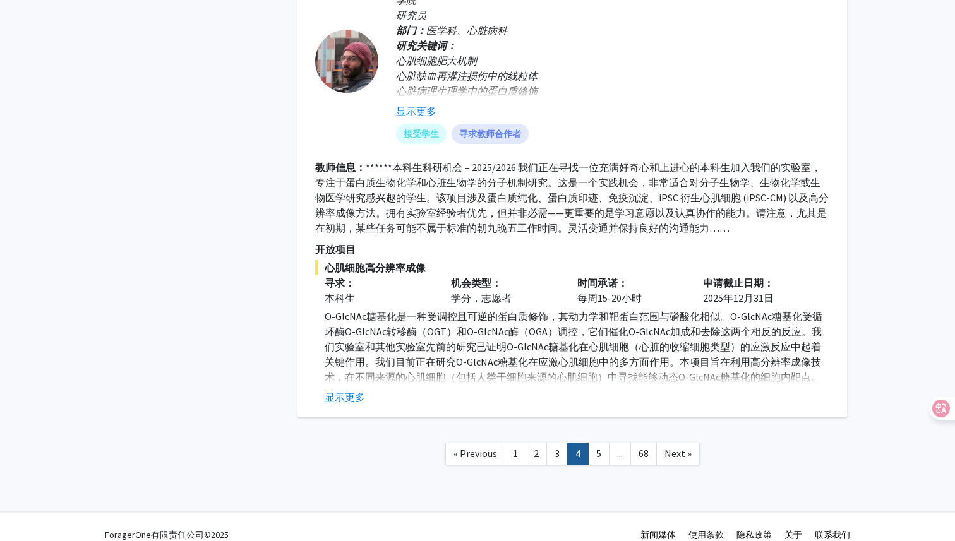
scroll to position [4815, 0]
click at [597, 442] on link "5" at bounding box center [598, 453] width 21 height 22
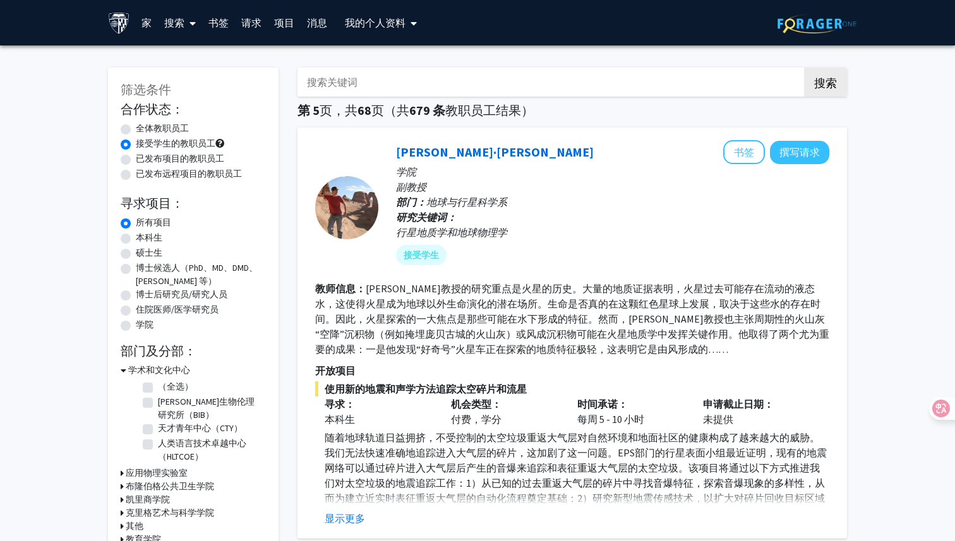
scroll to position [282, 0]
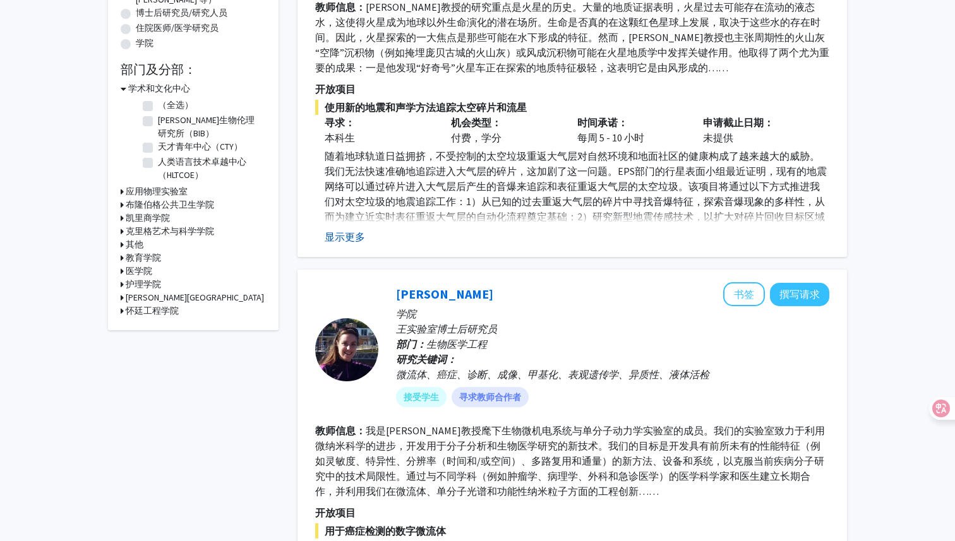
click at [334, 241] on font "显示更多" at bounding box center [345, 237] width 40 height 13
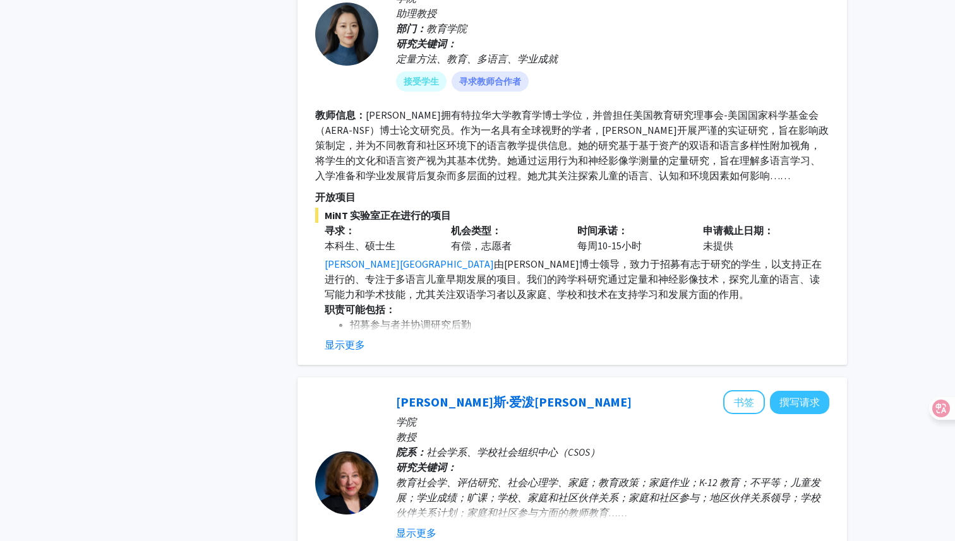
scroll to position [1017, 0]
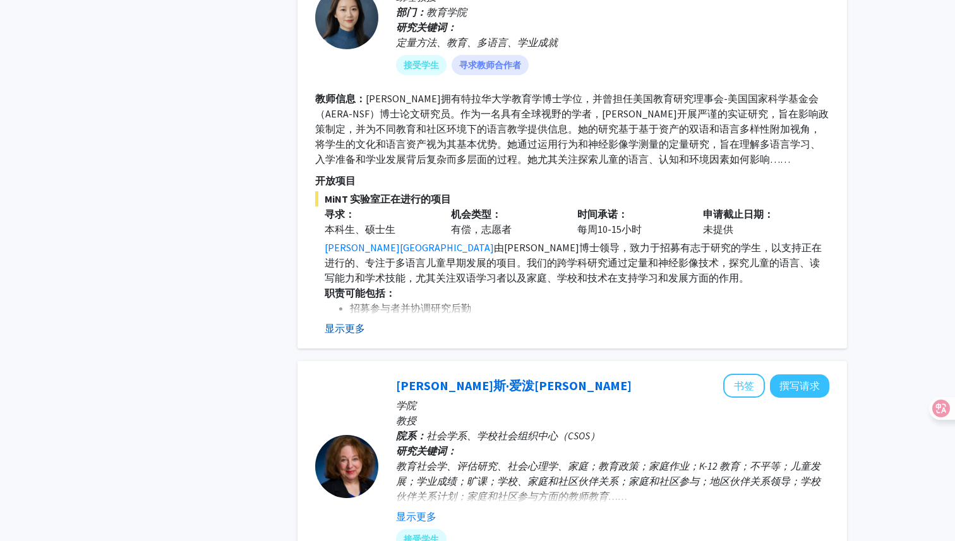
click at [344, 323] on font "显示更多" at bounding box center [345, 328] width 40 height 13
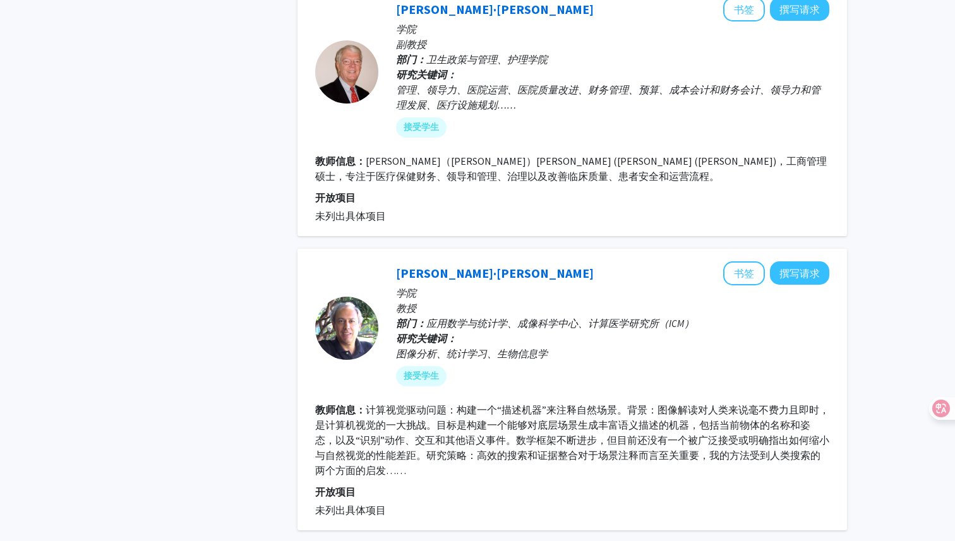
scroll to position [3398, 0]
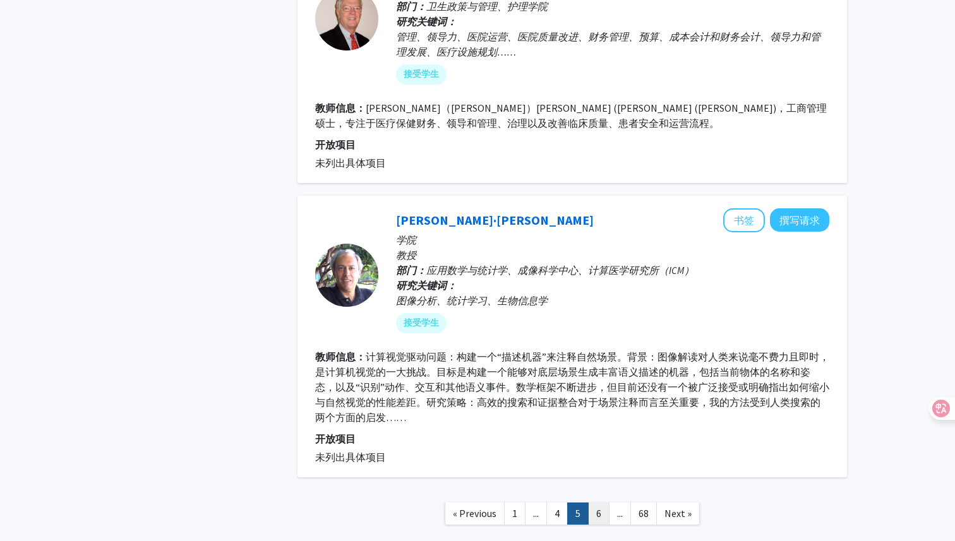
click at [593, 503] on link "6" at bounding box center [598, 514] width 21 height 22
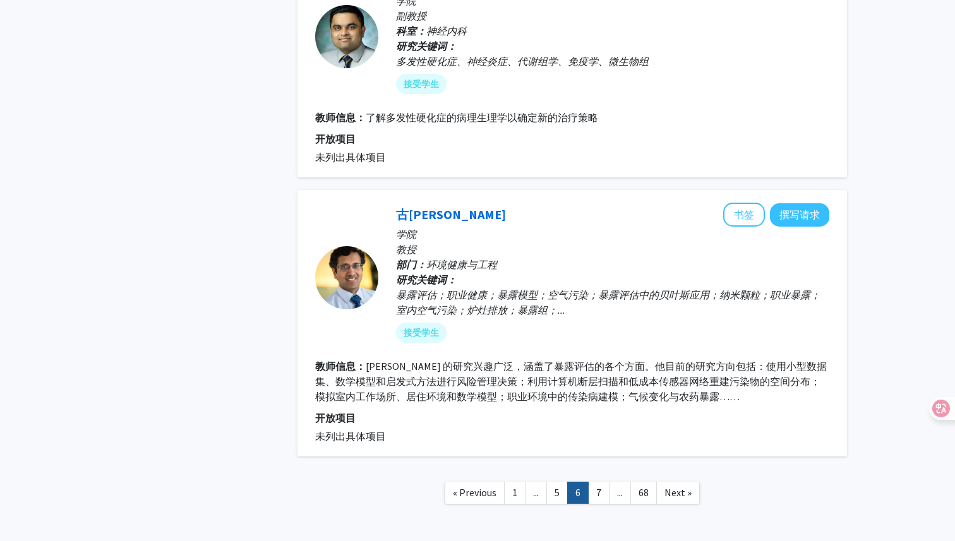
scroll to position [2464, 0]
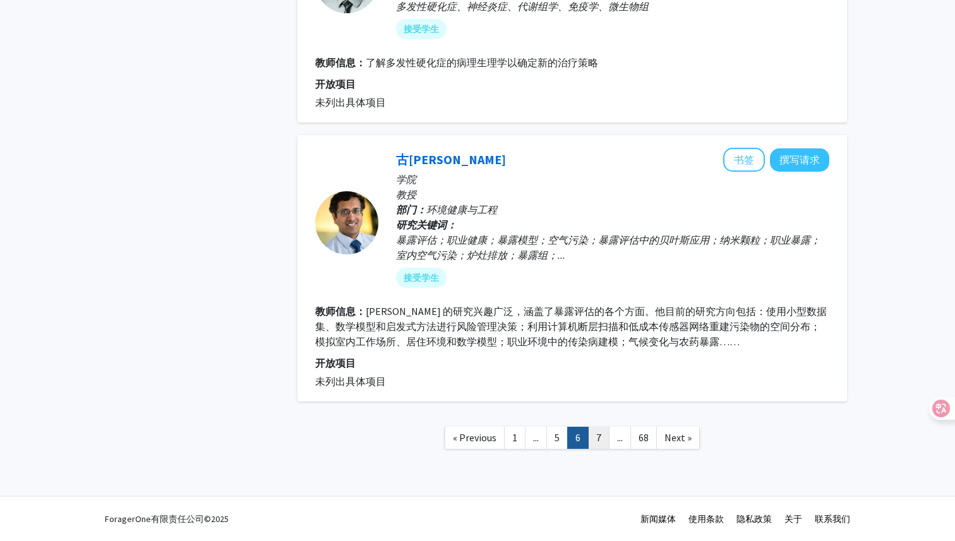
click at [606, 435] on link "7" at bounding box center [598, 438] width 21 height 22
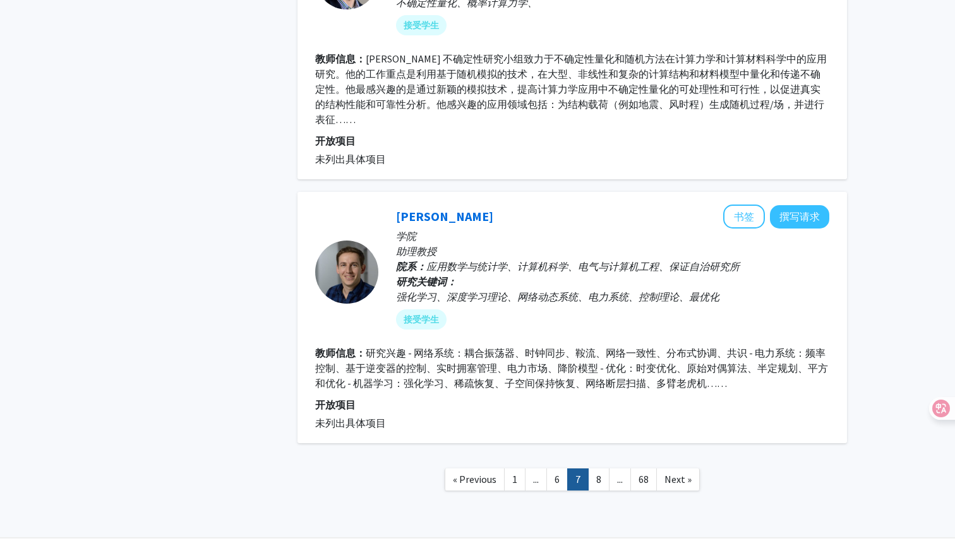
scroll to position [2656, 0]
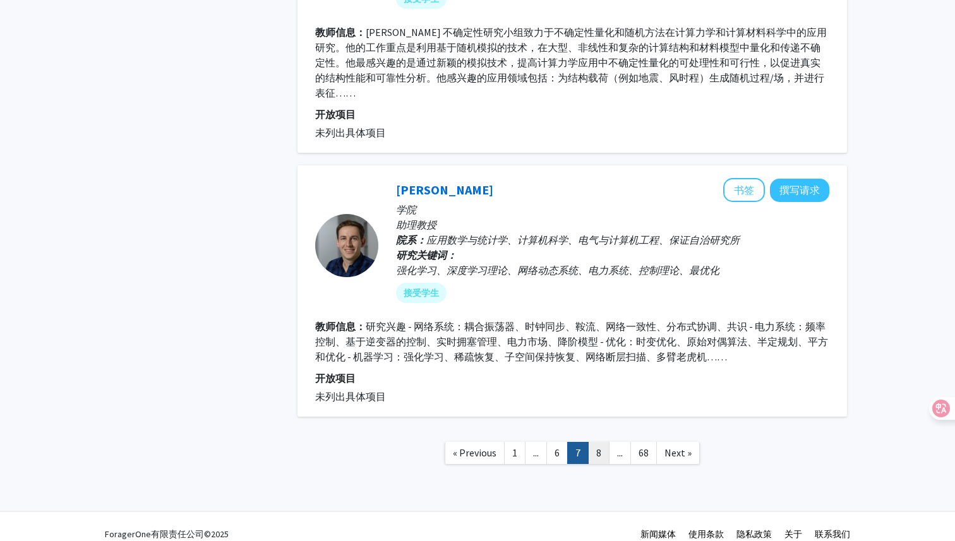
click at [594, 442] on link "8" at bounding box center [598, 453] width 21 height 22
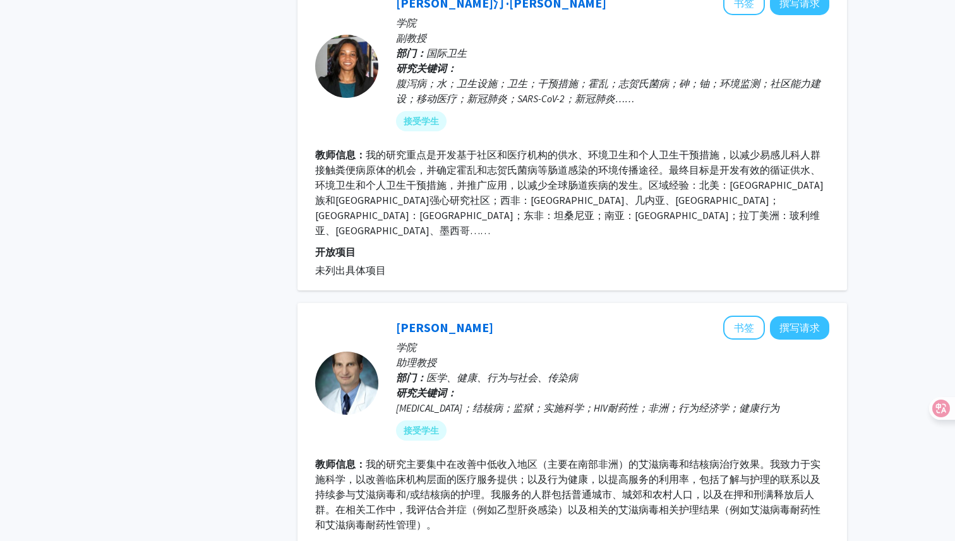
scroll to position [2742, 0]
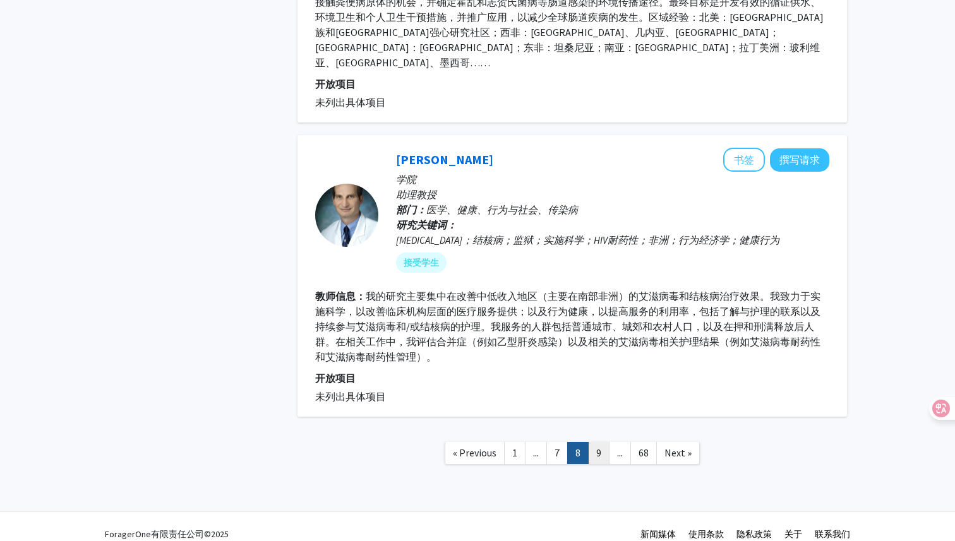
click at [603, 442] on link "9" at bounding box center [598, 453] width 21 height 22
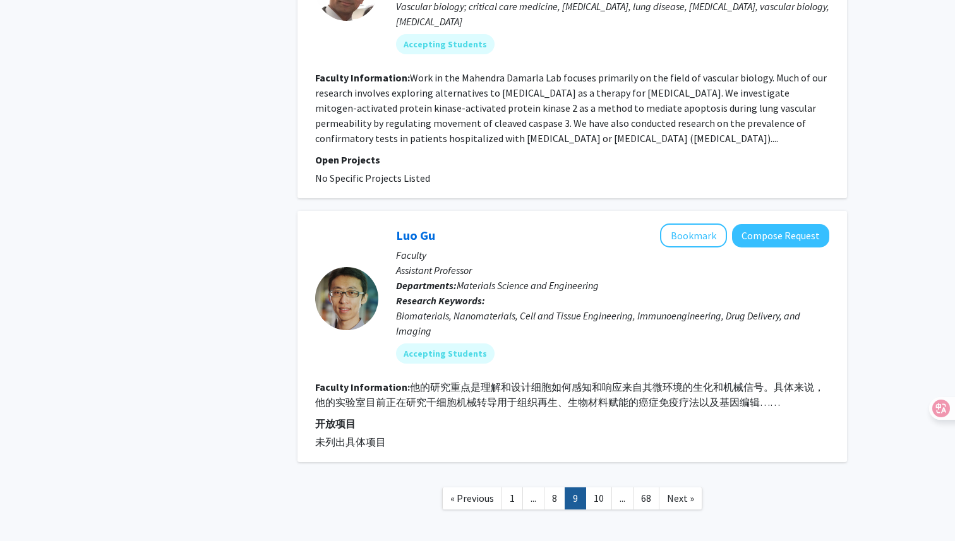
scroll to position [2626, 0]
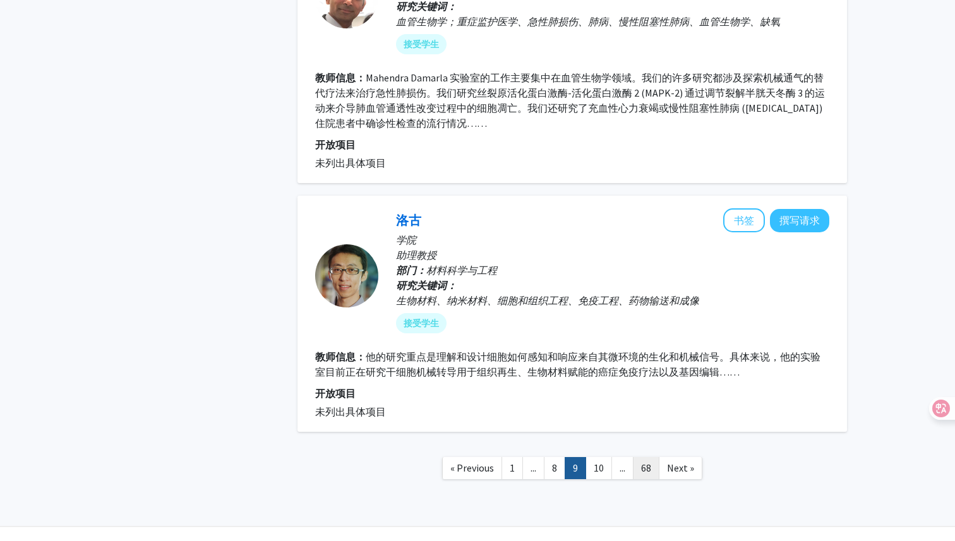
click at [638, 457] on link "68" at bounding box center [646, 468] width 27 height 22
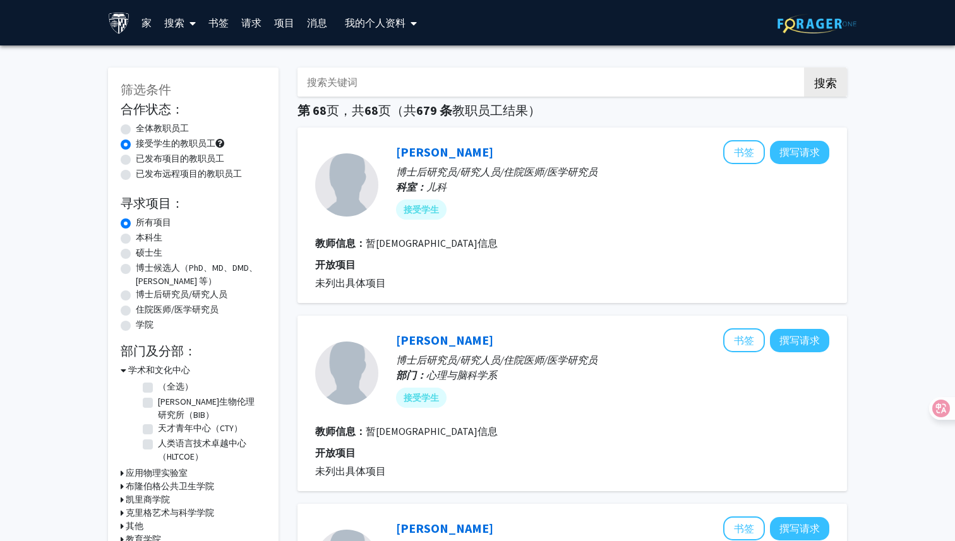
click at [191, 164] on label "已发布项目的教职员工" at bounding box center [180, 158] width 88 height 13
click at [144, 160] on input "已发布项目的教职员工" at bounding box center [140, 156] width 8 height 8
radio input "true"
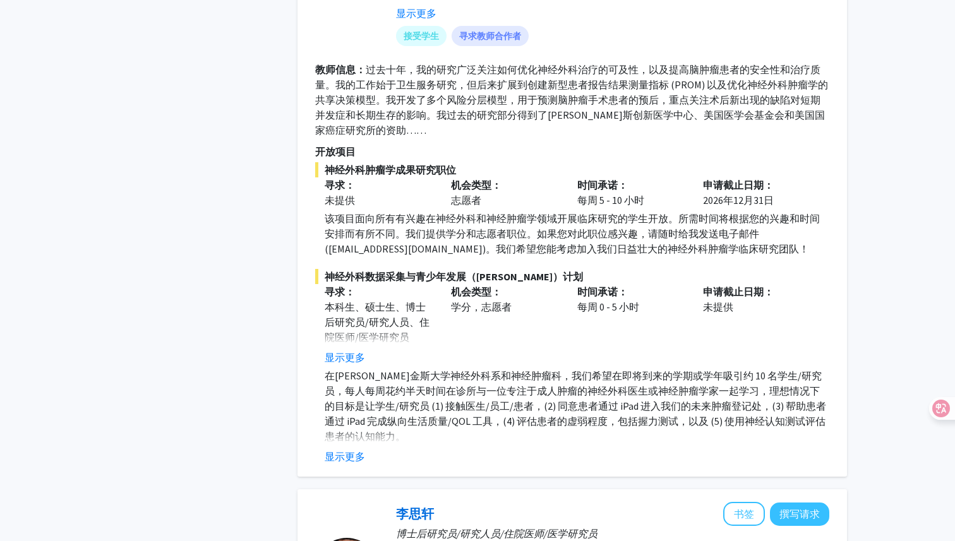
scroll to position [1369, 0]
